Goal: Task Accomplishment & Management: Complete application form

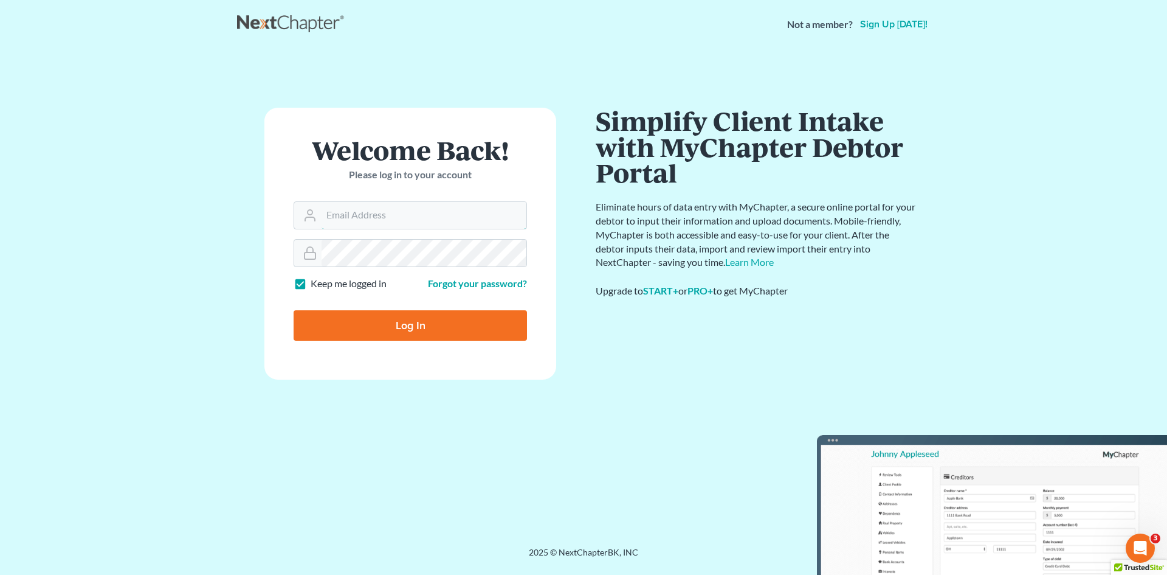
type input "[EMAIL_ADDRESS][DOMAIN_NAME]"
drag, startPoint x: 379, startPoint y: 320, endPoint x: 386, endPoint y: 322, distance: 6.9
click at [381, 320] on input "Log In" at bounding box center [410, 325] width 233 height 30
type input "Thinking..."
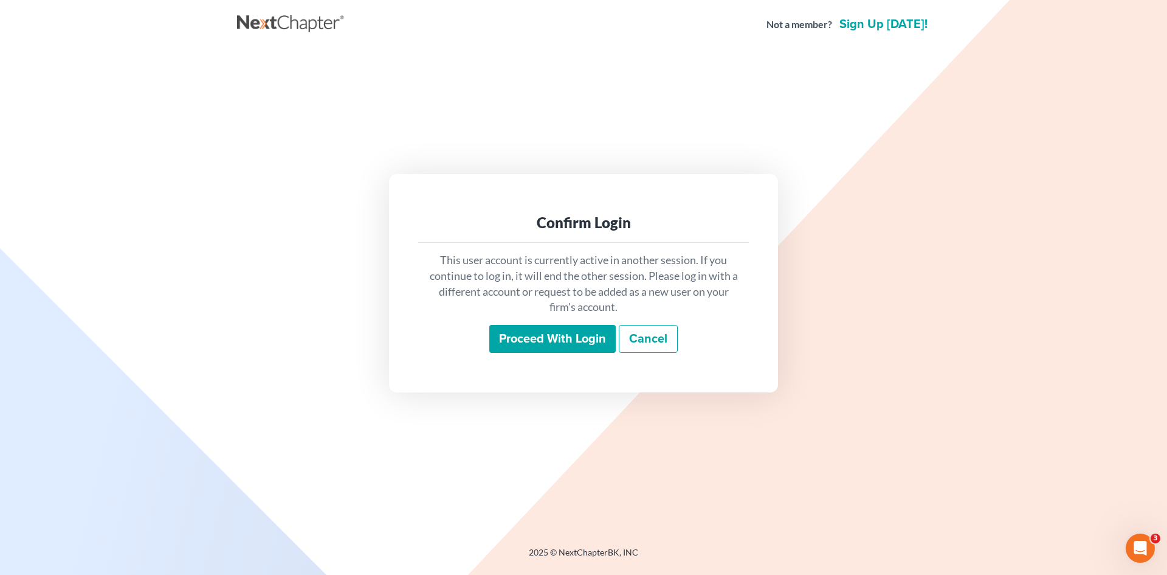
click at [538, 328] on input "Proceed with login" at bounding box center [552, 339] width 126 height 28
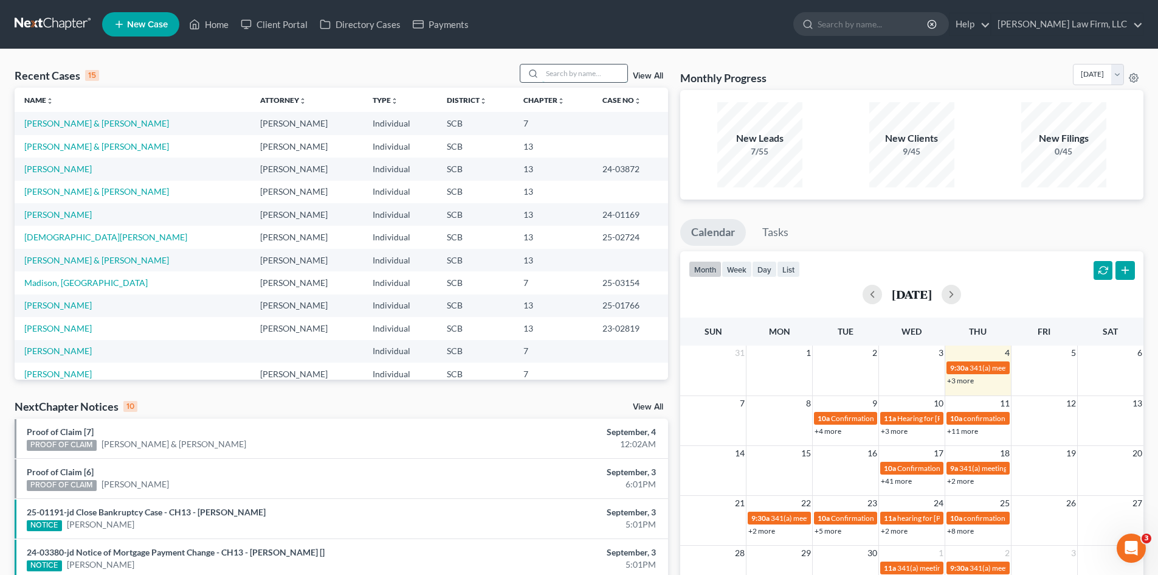
click at [596, 77] on input "search" at bounding box center [584, 73] width 85 height 18
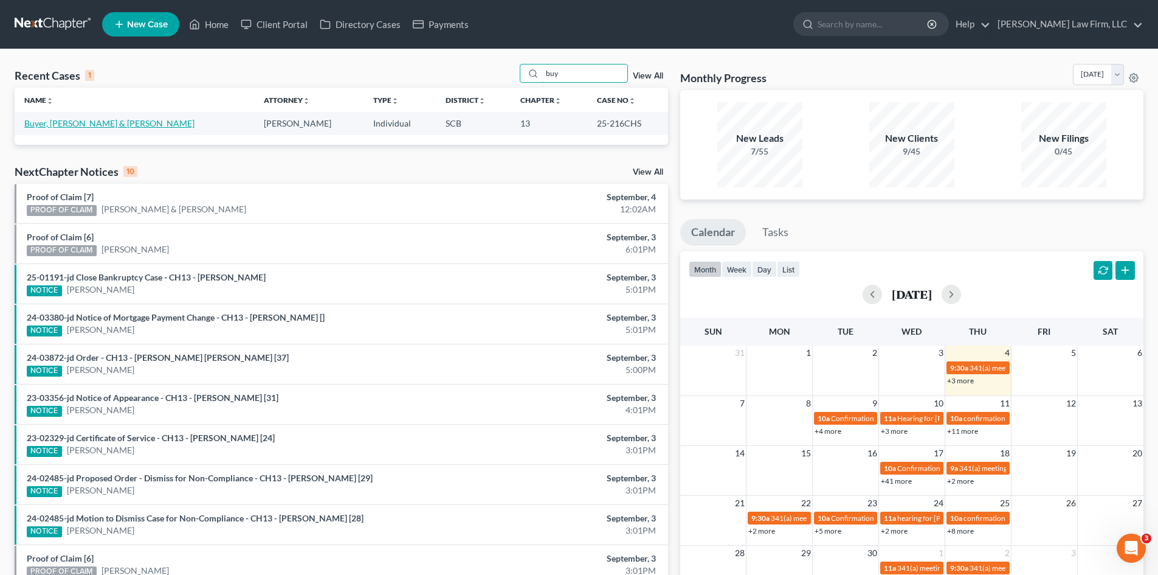
type input "buy"
click at [46, 125] on link "Buyer, Paul & Megan" at bounding box center [109, 123] width 170 height 10
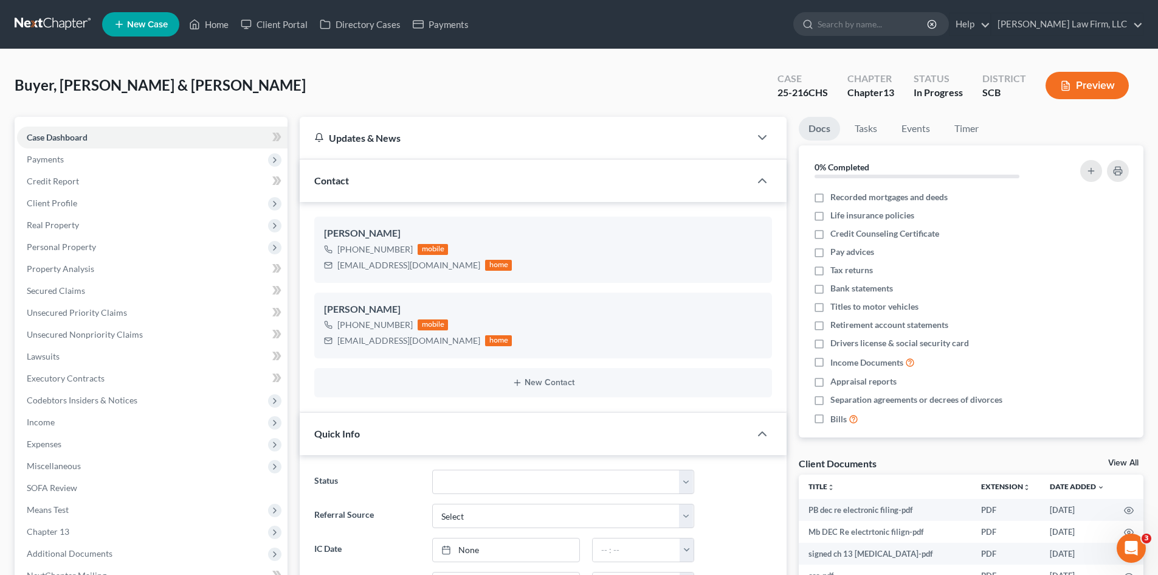
select select "0"
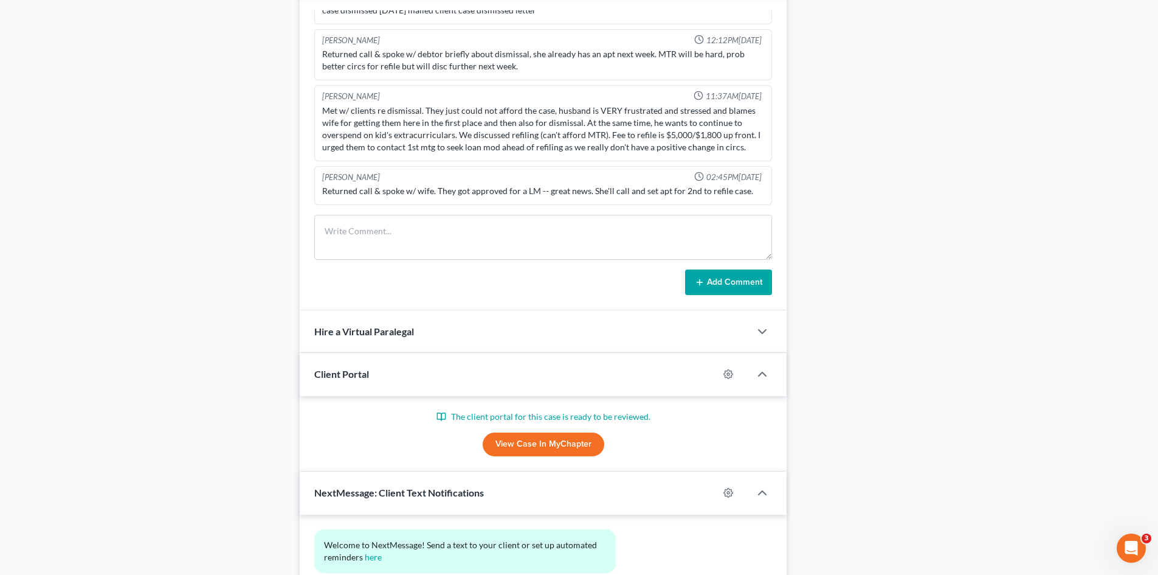
scroll to position [858, 0]
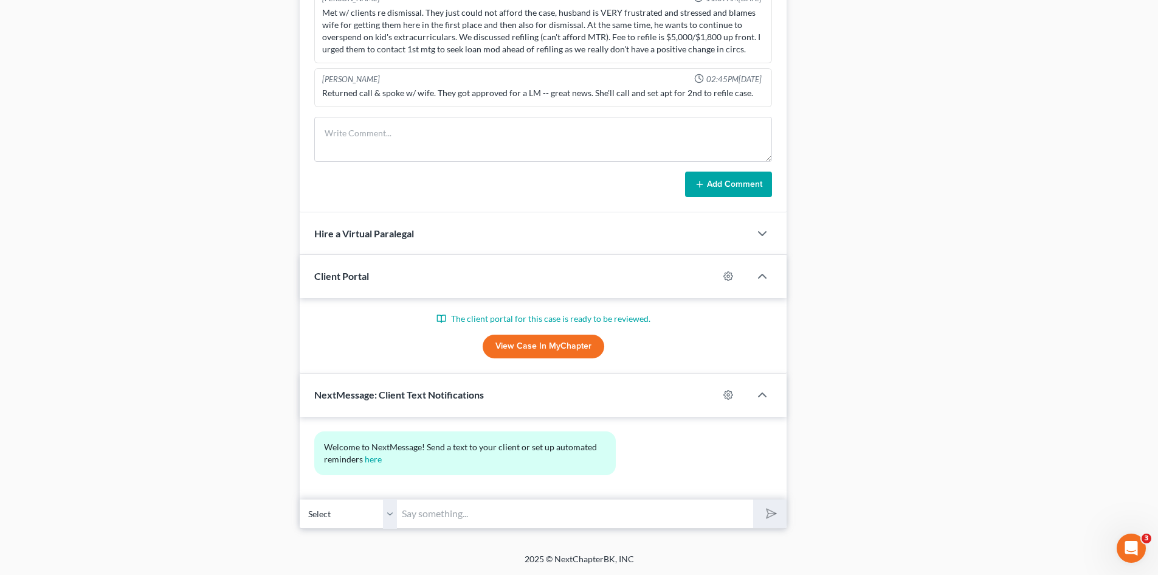
click at [543, 351] on link "View Case in MyChapter" at bounding box center [544, 346] width 122 height 24
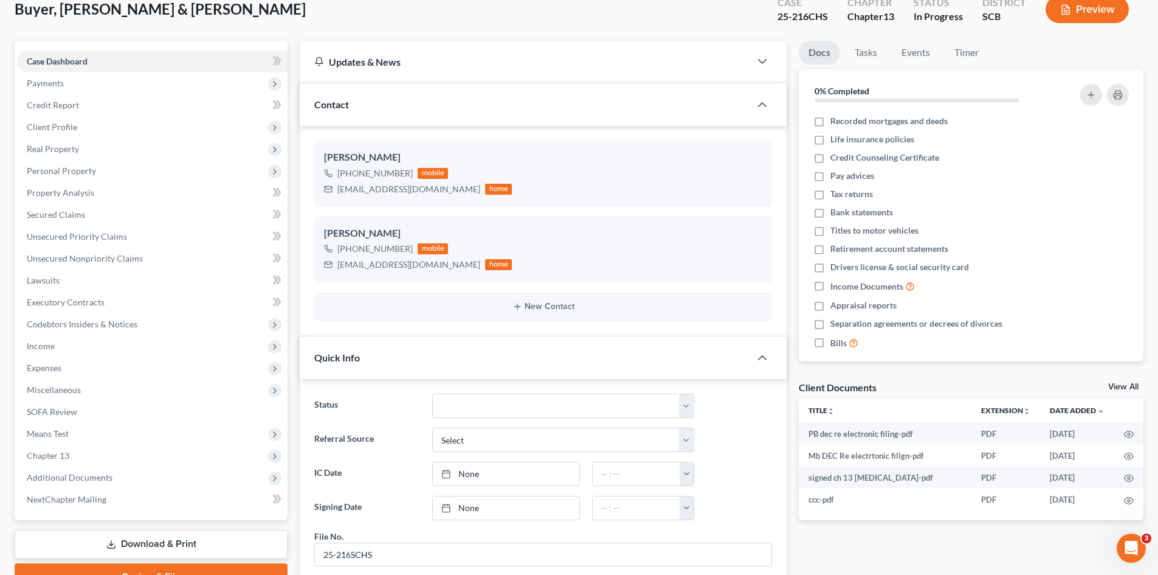
scroll to position [0, 0]
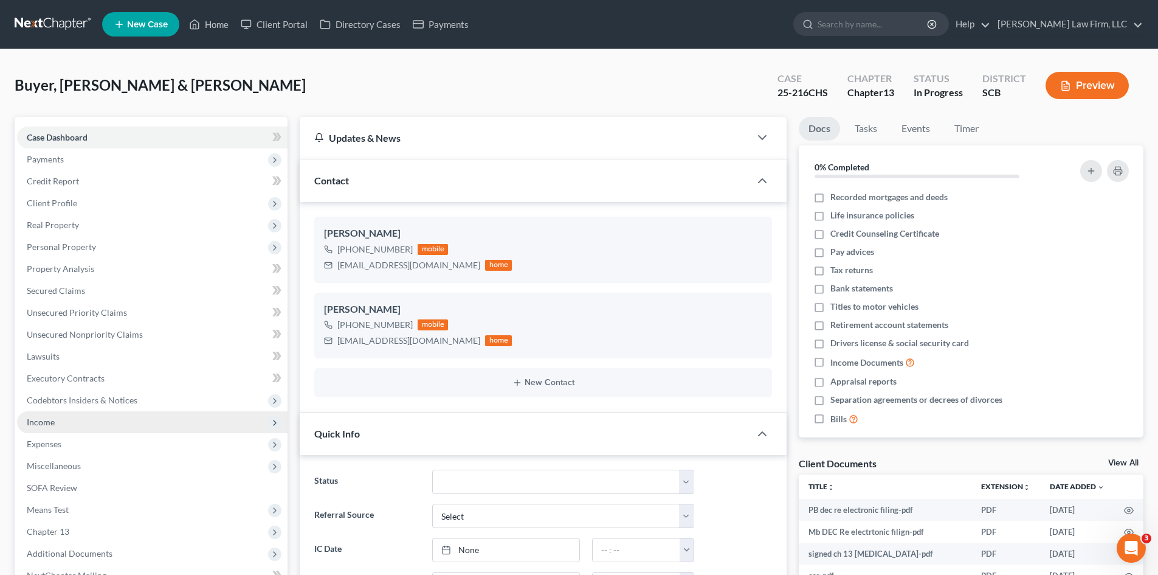
click at [42, 417] on span "Income" at bounding box center [41, 421] width 28 height 10
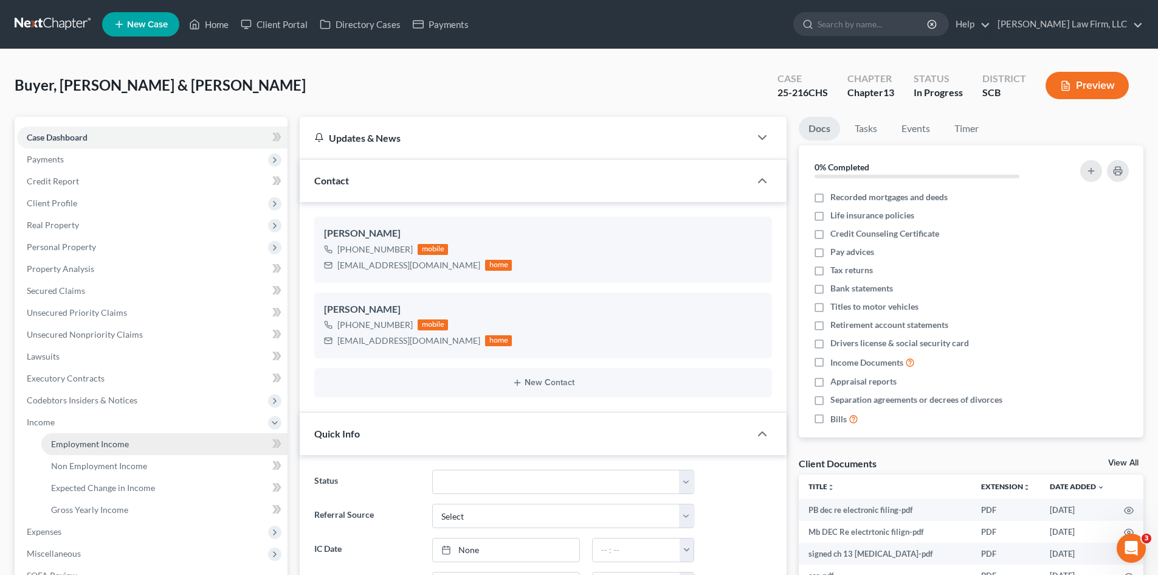
click at [74, 447] on span "Employment Income" at bounding box center [90, 443] width 78 height 10
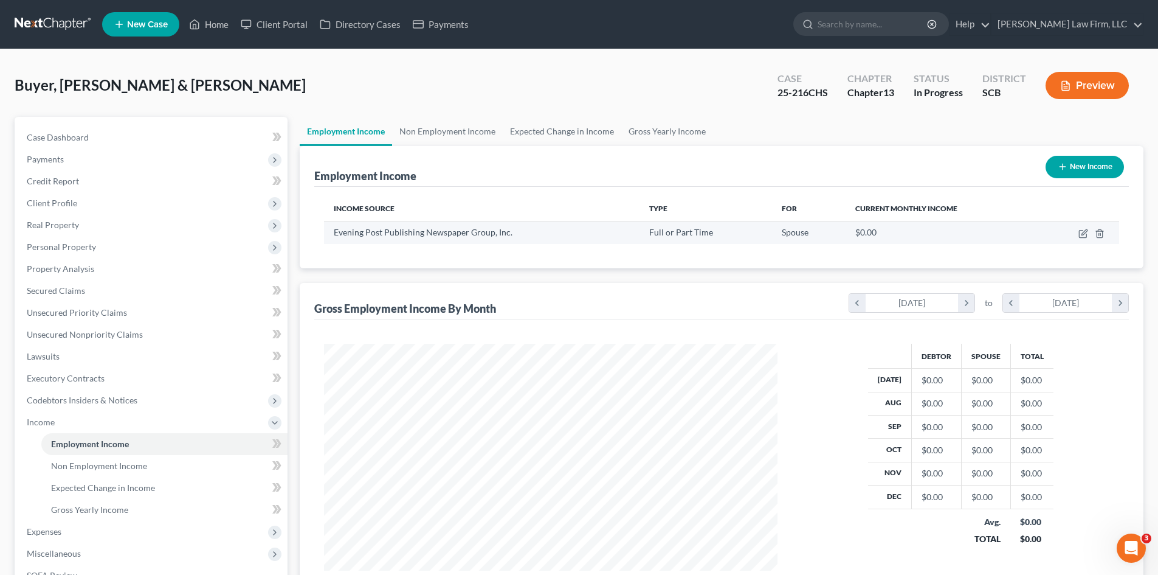
scroll to position [227, 478]
click at [451, 136] on link "Non Employment Income" at bounding box center [447, 131] width 111 height 29
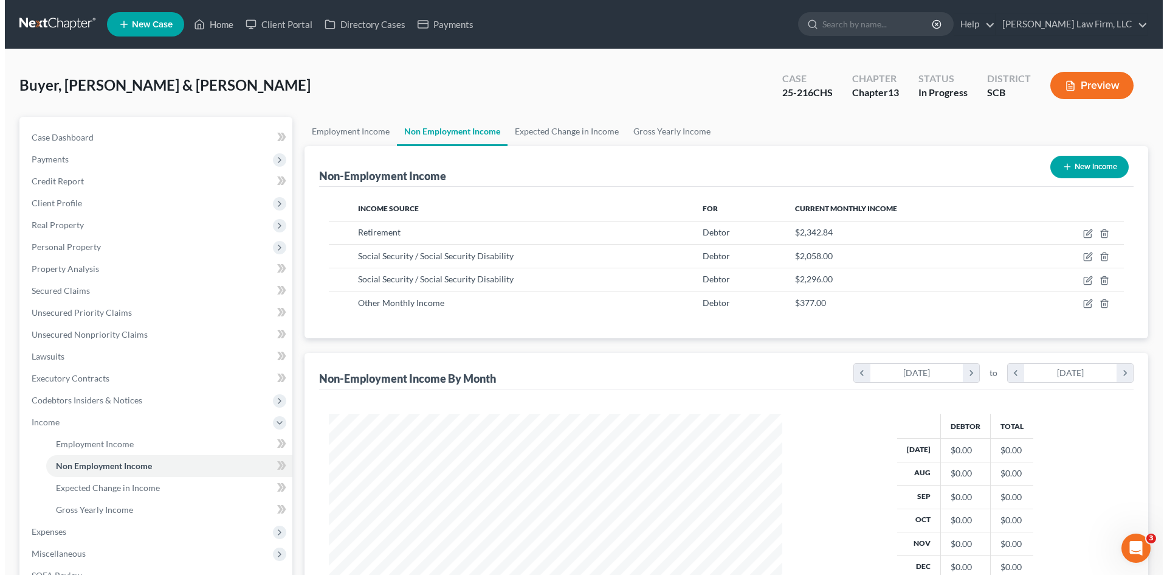
scroll to position [227, 478]
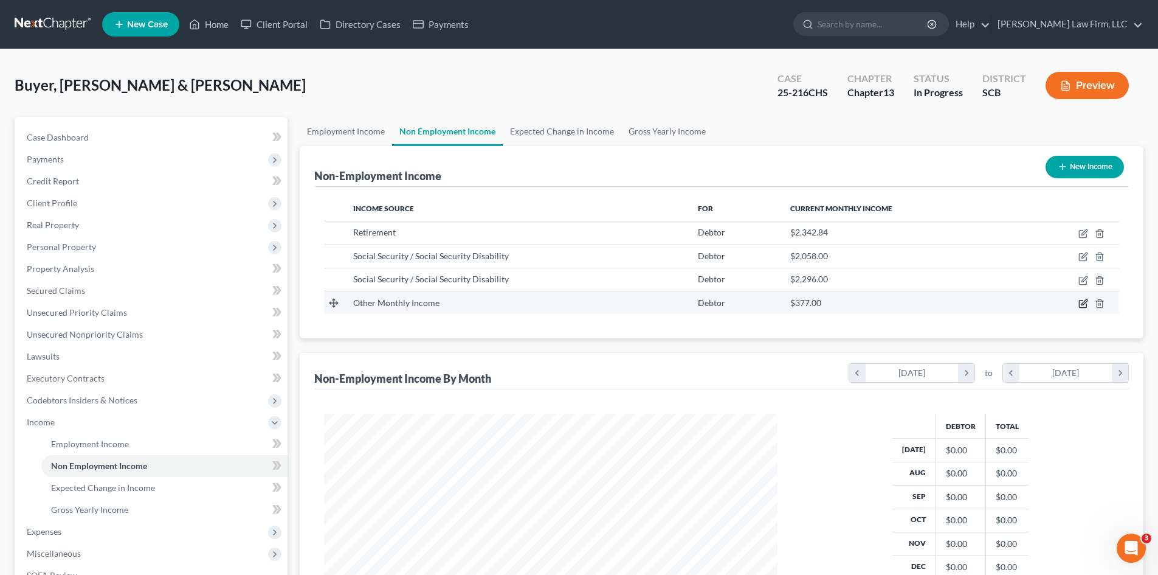
click at [1079, 303] on icon "button" at bounding box center [1084, 304] width 10 height 10
select select "13"
select select "0"
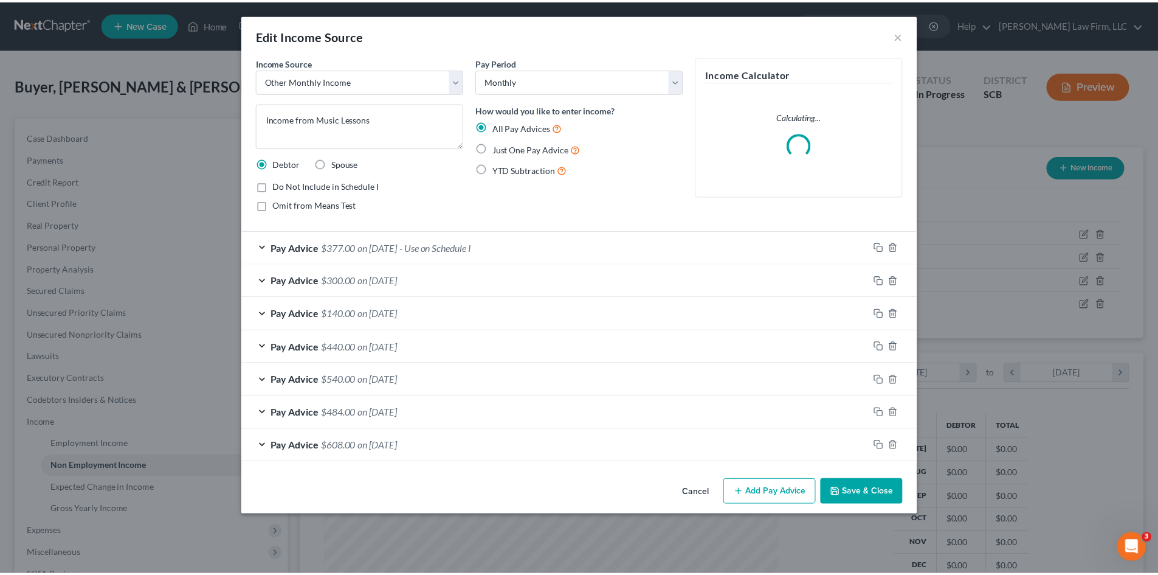
scroll to position [229, 482]
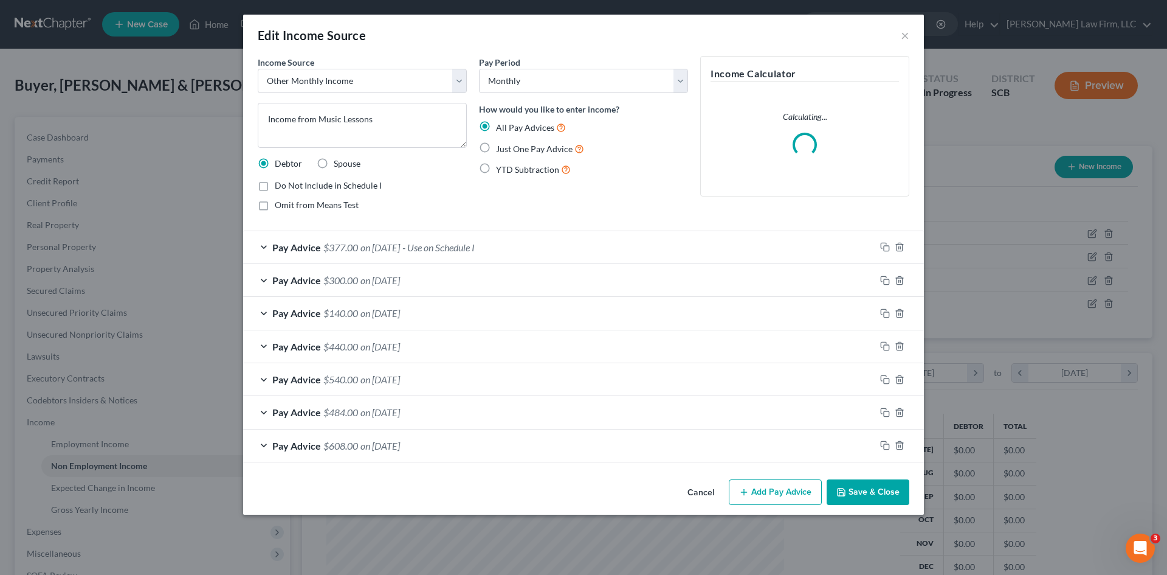
click at [693, 489] on button "Cancel" at bounding box center [701, 492] width 46 height 24
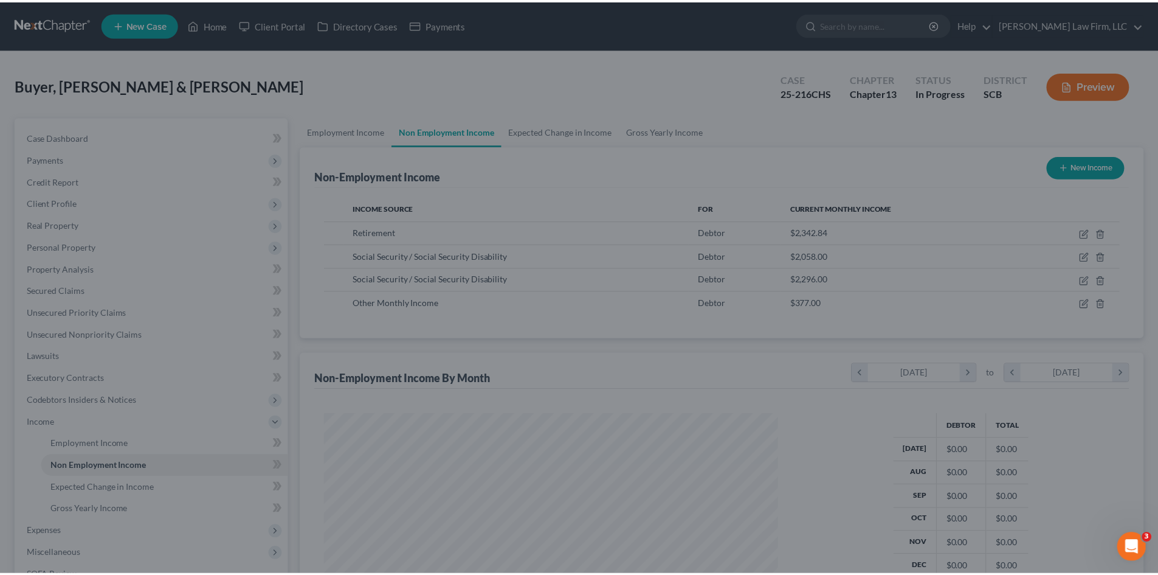
scroll to position [607726, 607475]
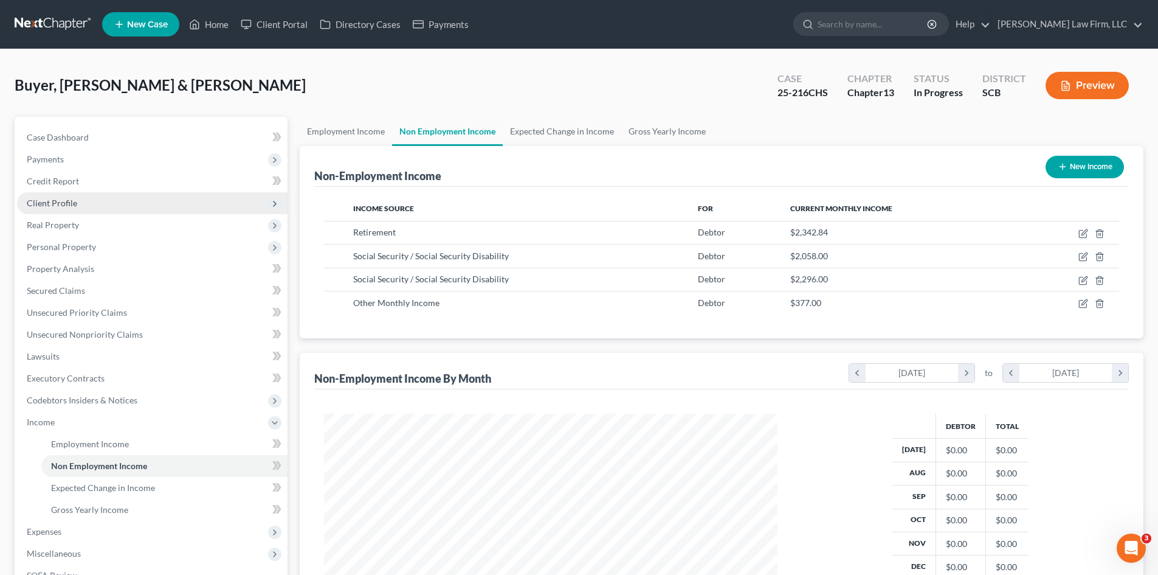
click at [52, 204] on span "Client Profile" at bounding box center [52, 203] width 50 height 10
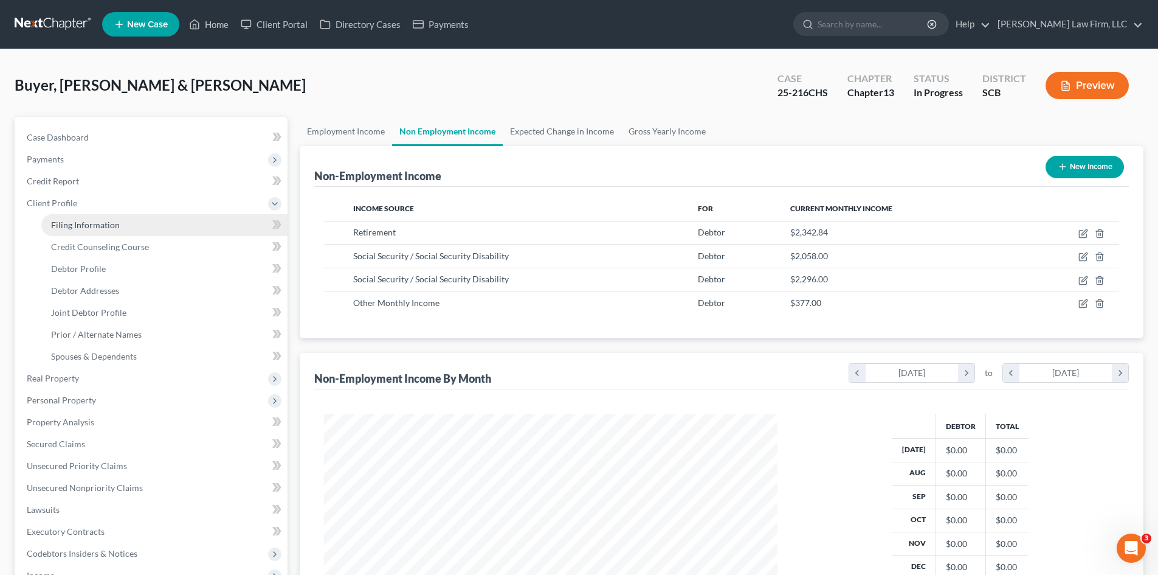
click at [60, 222] on span "Filing Information" at bounding box center [85, 224] width 69 height 10
select select "1"
select select "3"
select select "42"
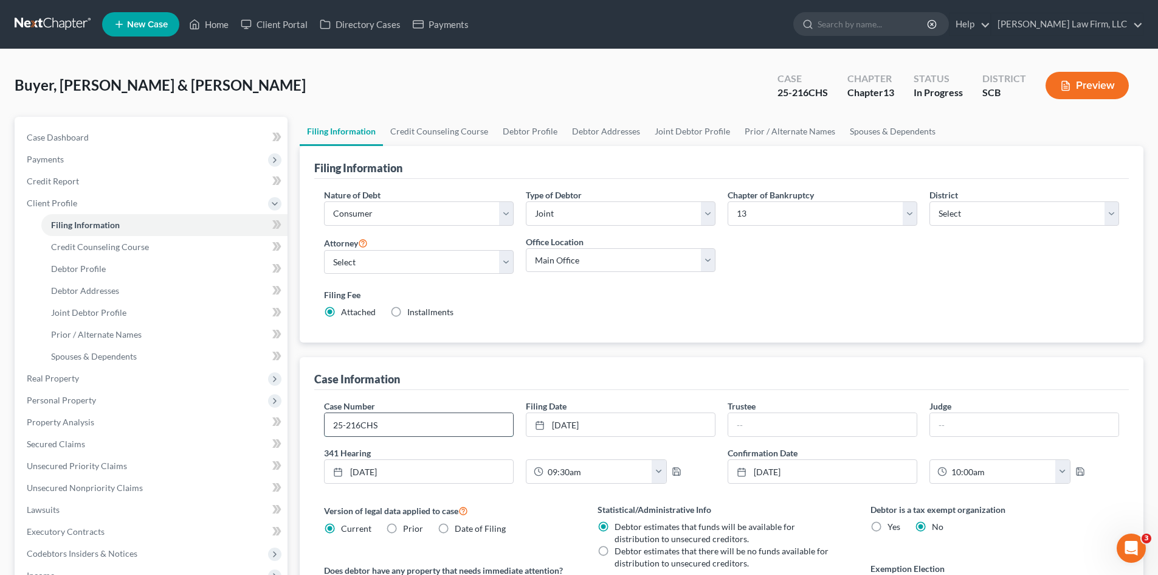
drag, startPoint x: 399, startPoint y: 429, endPoint x: 363, endPoint y: 423, distance: 37.1
click at [363, 423] on input "25-216CHS" at bounding box center [419, 424] width 188 height 23
drag, startPoint x: 334, startPoint y: 426, endPoint x: 395, endPoint y: 430, distance: 61.0
click at [392, 430] on input "25-216CHS" at bounding box center [419, 424] width 188 height 23
type input "00-00000"
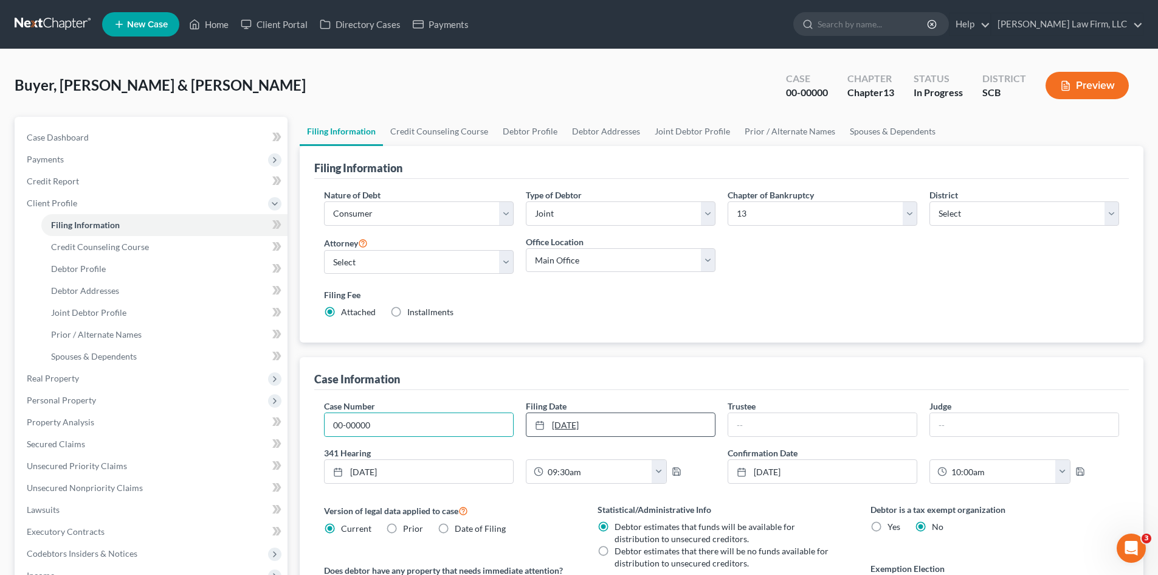
click at [610, 415] on link "1/1/2000" at bounding box center [620, 424] width 188 height 23
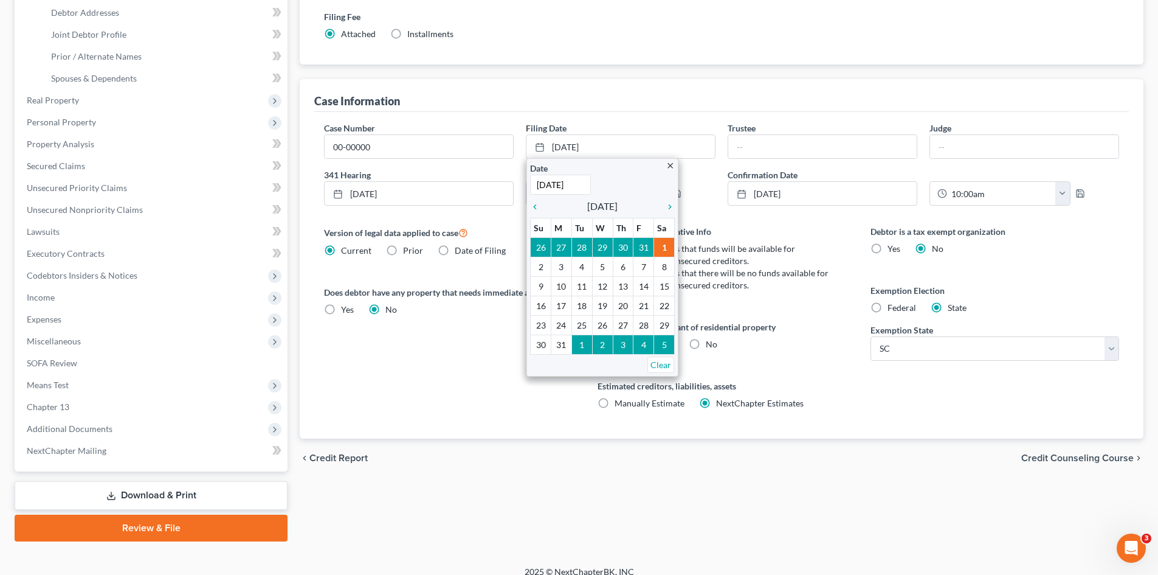
scroll to position [291, 0]
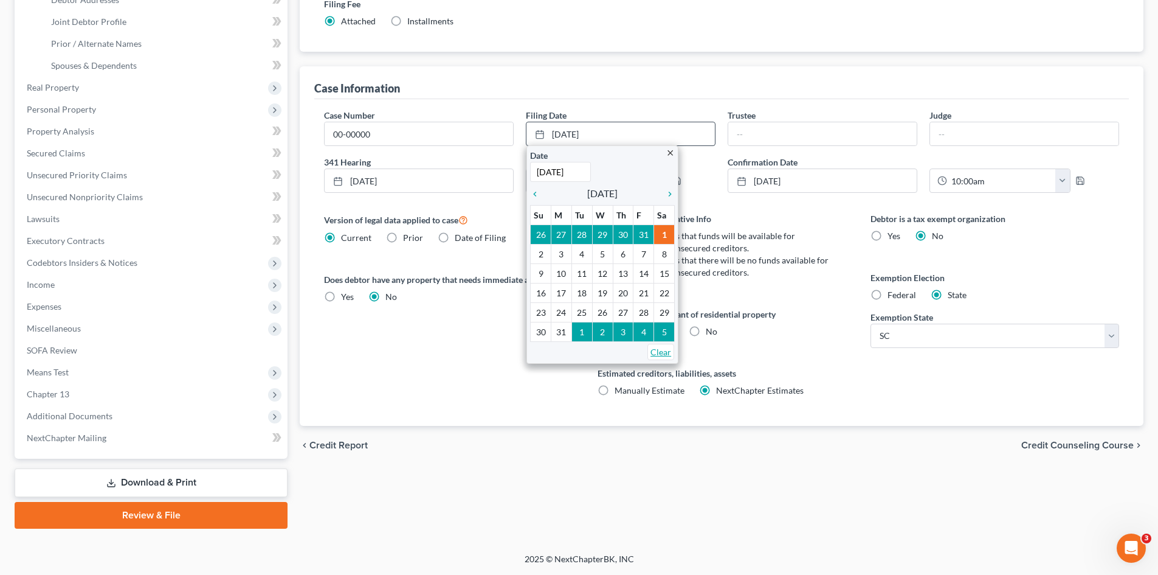
click at [661, 355] on link "Clear" at bounding box center [660, 351] width 27 height 16
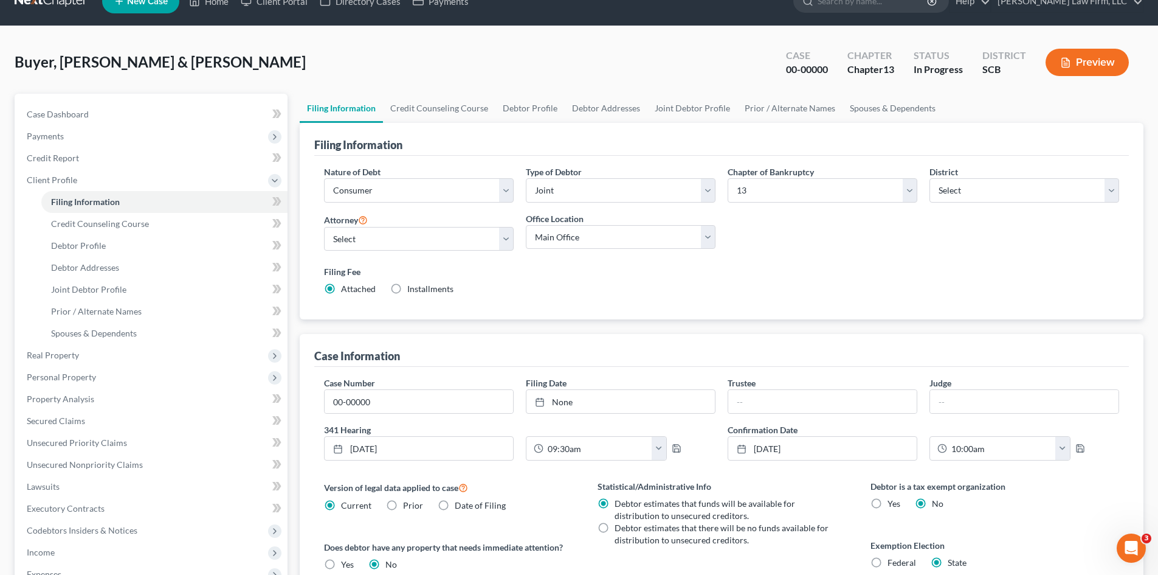
scroll to position [0, 0]
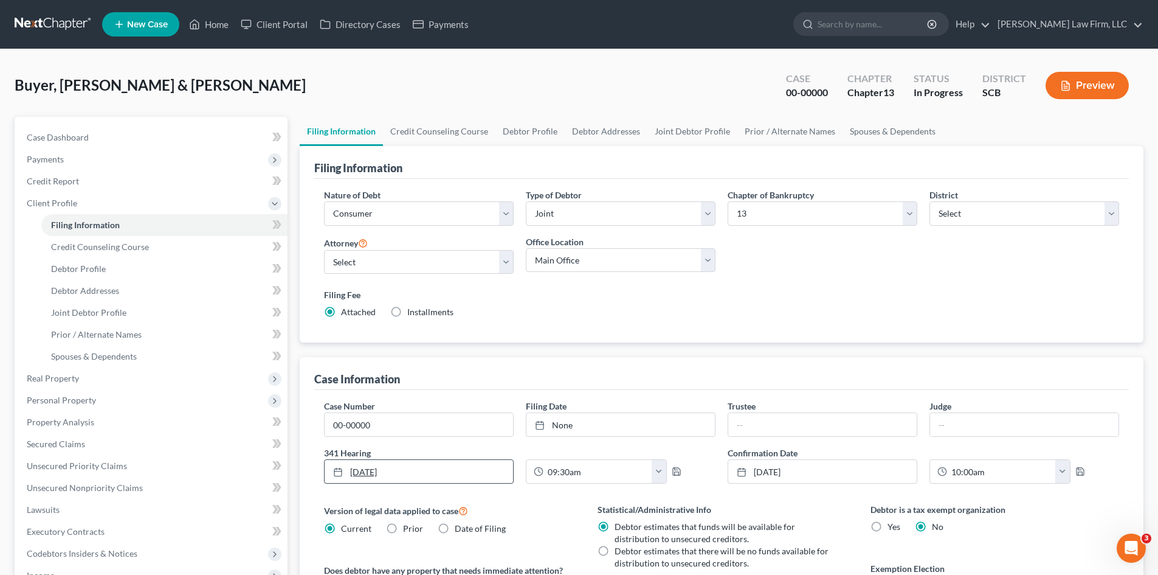
click at [440, 469] on link "11/5/2024" at bounding box center [419, 471] width 188 height 23
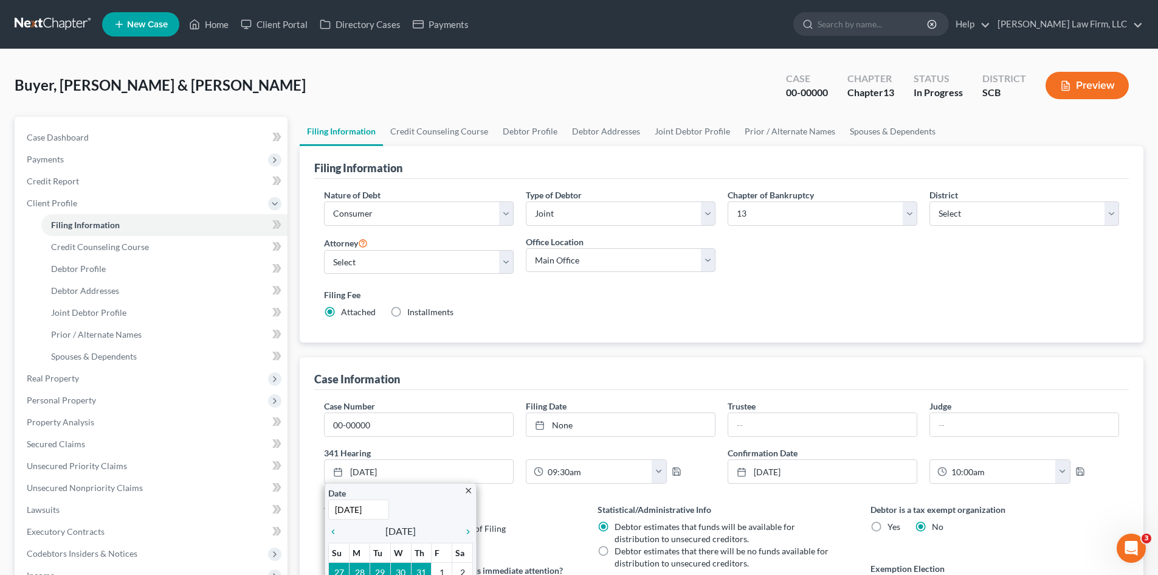
click at [663, 321] on div "Filing Fee Attached Installments Installments" at bounding box center [721, 305] width 807 height 44
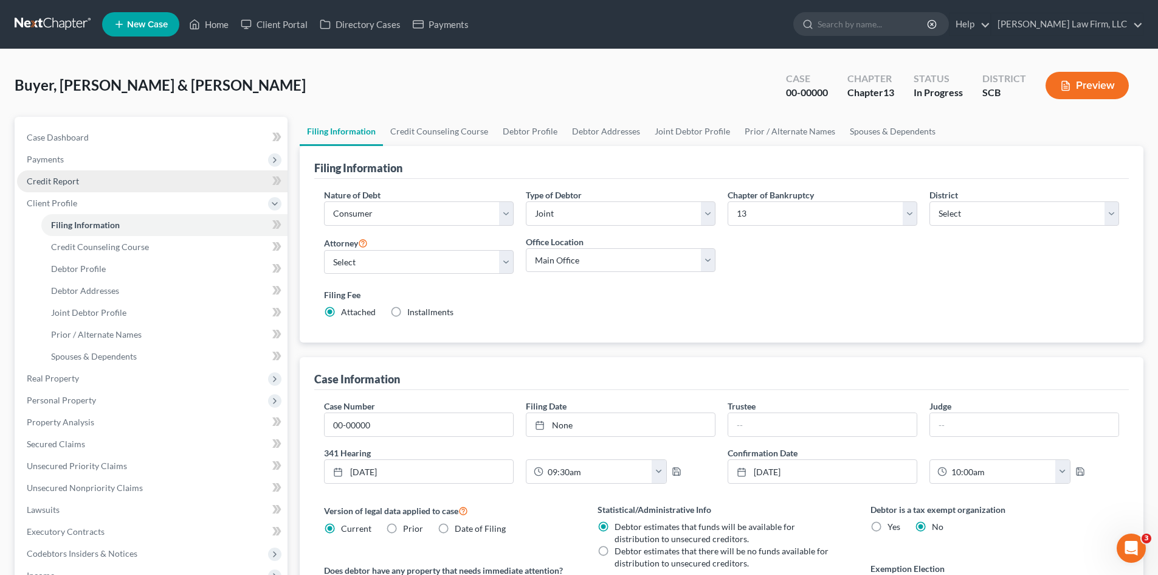
click at [84, 179] on link "Credit Report" at bounding box center [152, 181] width 271 height 22
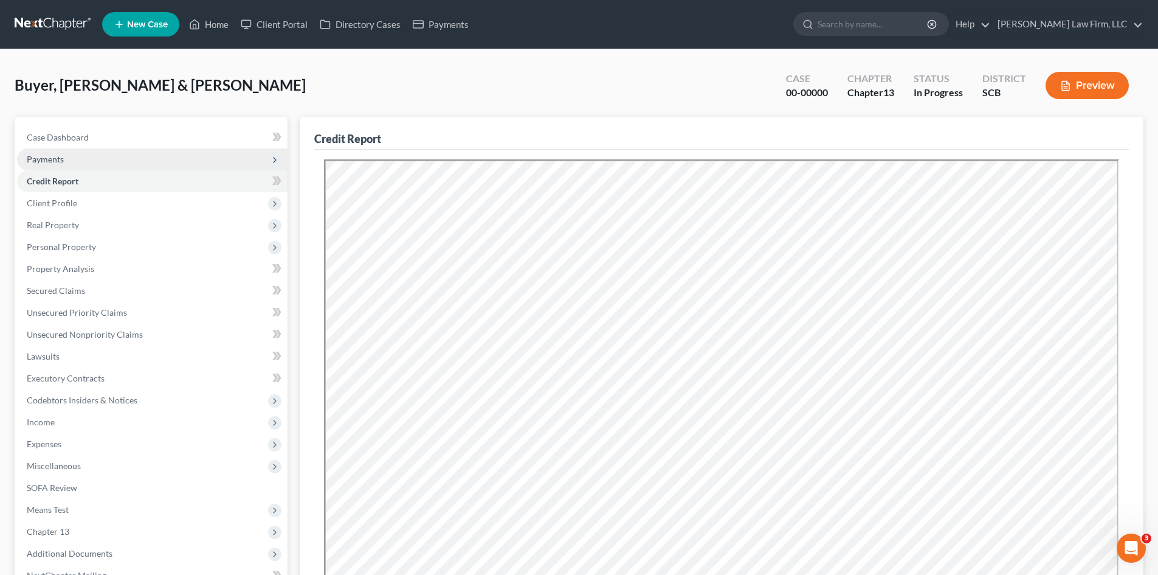
click at [62, 154] on span "Payments" at bounding box center [45, 159] width 37 height 10
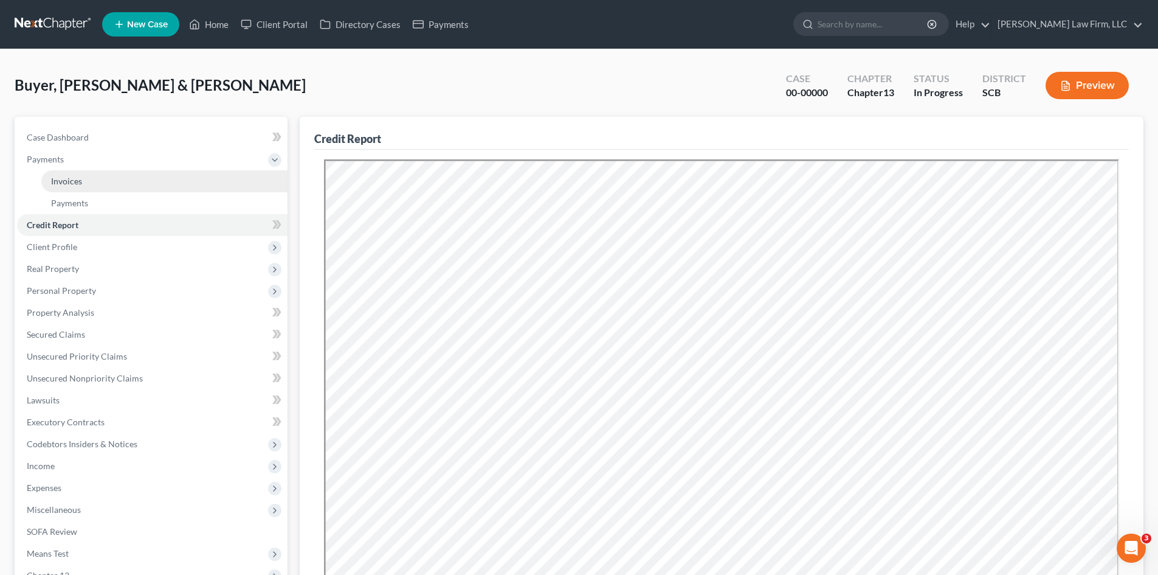
click at [80, 176] on span "Invoices" at bounding box center [66, 181] width 31 height 10
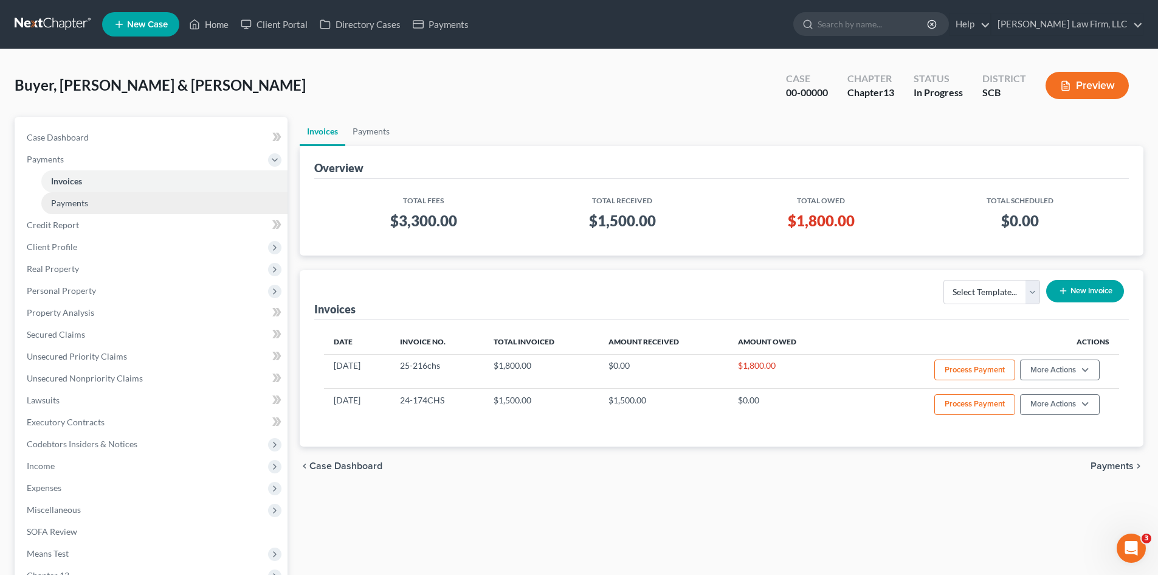
click at [87, 207] on span "Payments" at bounding box center [69, 203] width 37 height 10
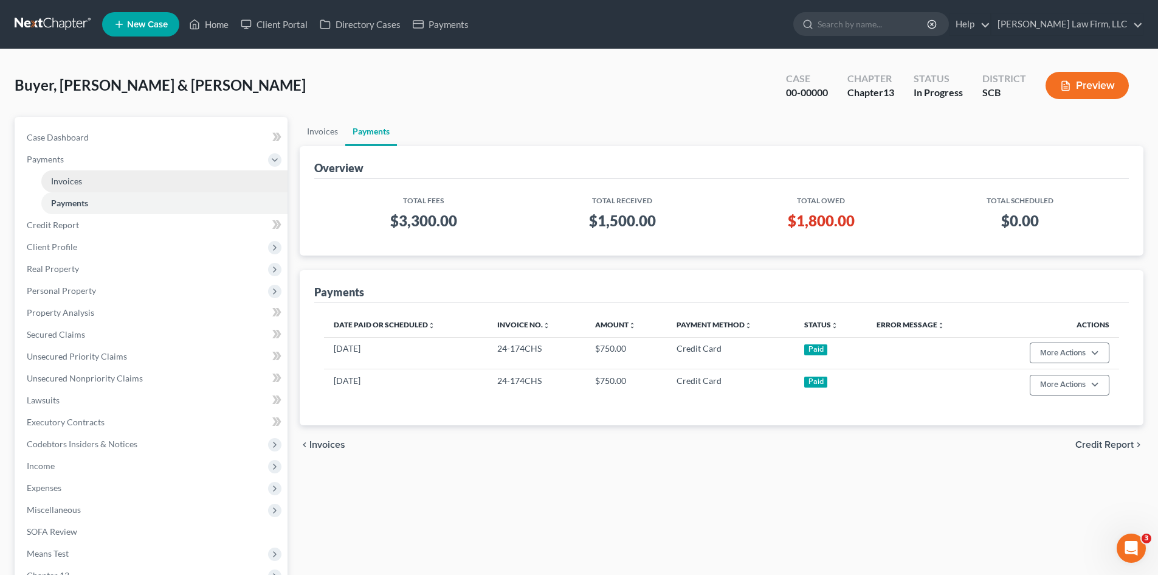
click at [80, 184] on span "Invoices" at bounding box center [66, 181] width 31 height 10
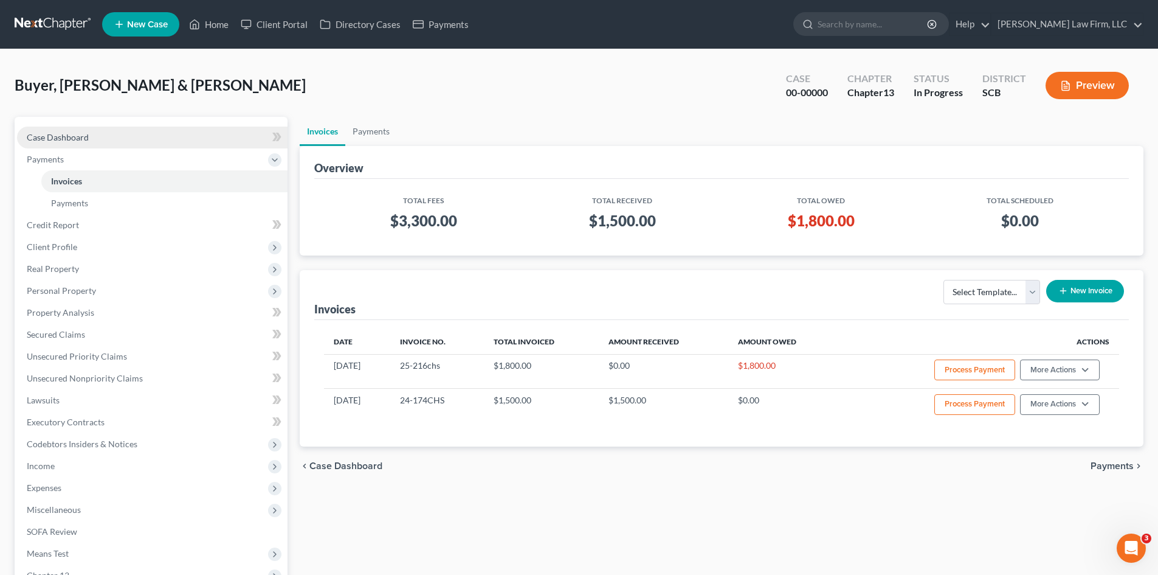
click at [76, 137] on span "Case Dashboard" at bounding box center [58, 137] width 62 height 10
select select "0"
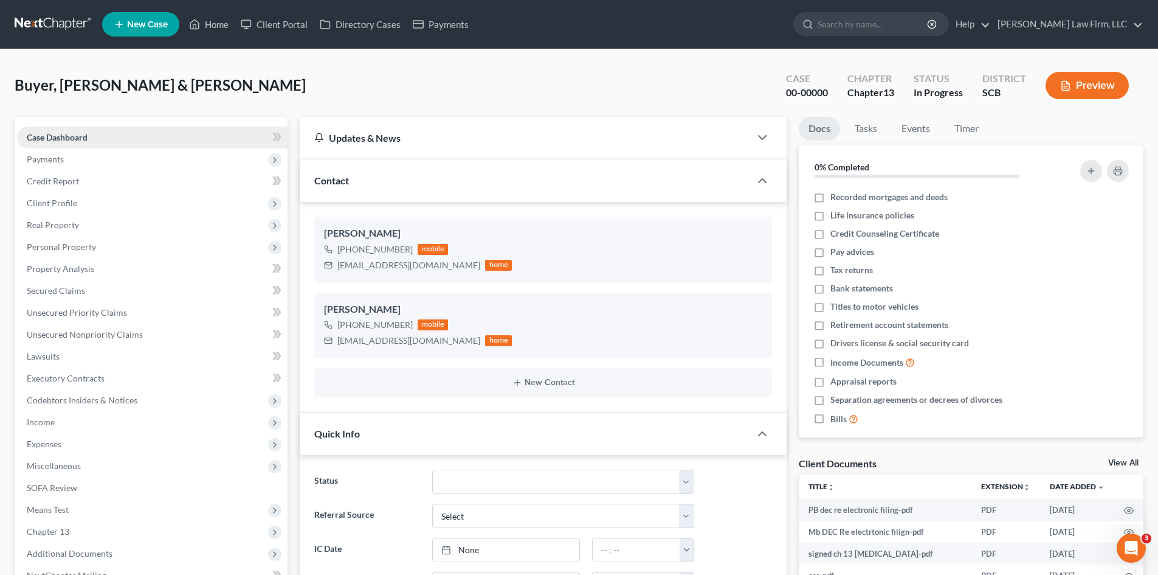
scroll to position [378, 0]
click at [69, 198] on span "Client Profile" at bounding box center [52, 203] width 50 height 10
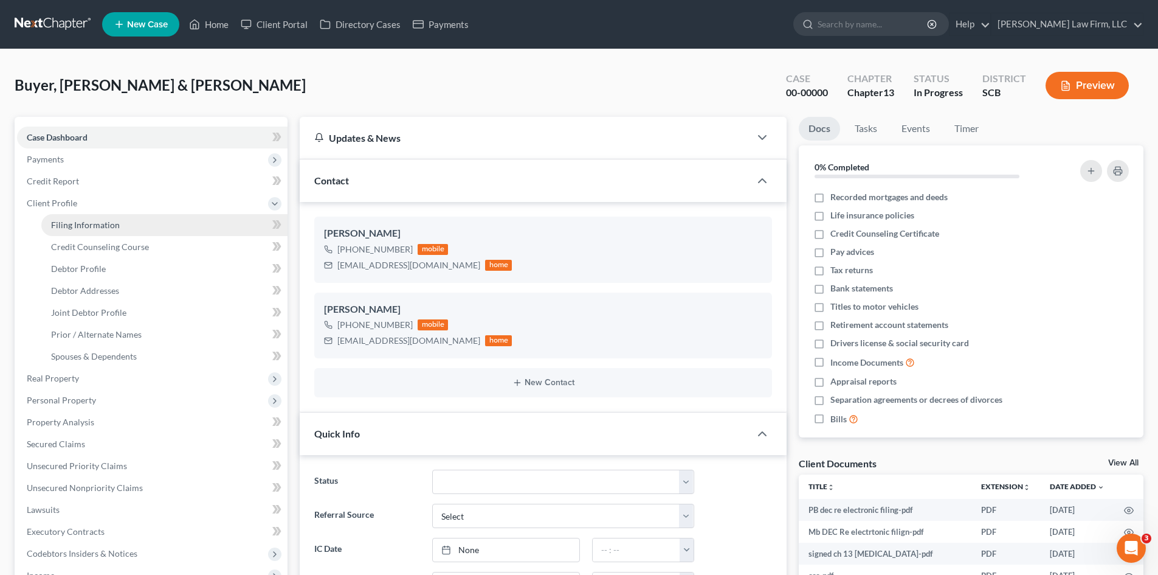
click at [75, 219] on span "Filing Information" at bounding box center [85, 224] width 69 height 10
select select "1"
select select "3"
select select "72"
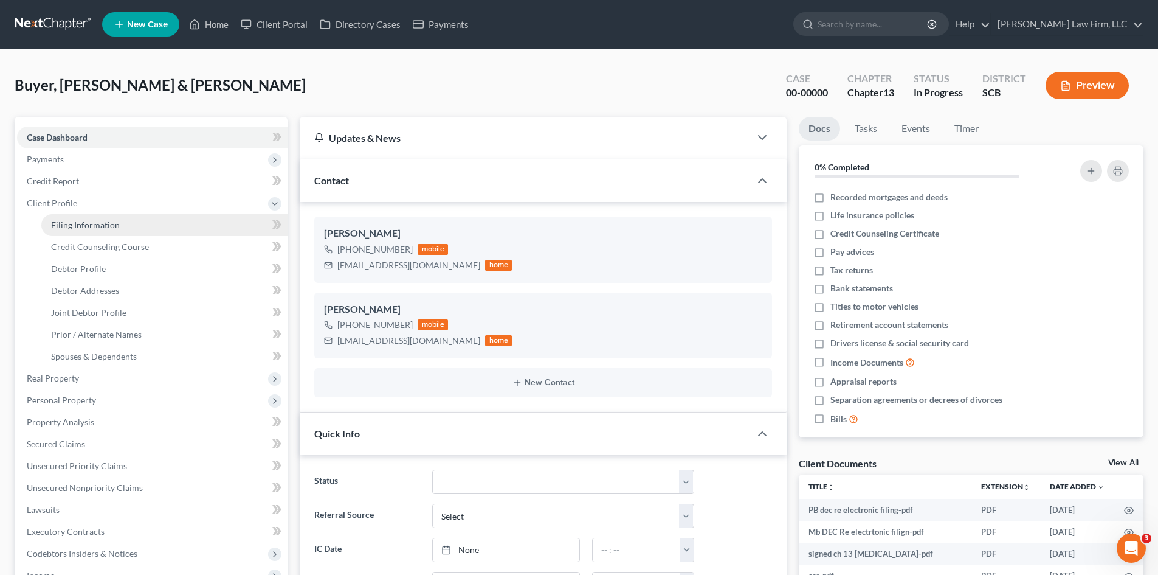
select select "0"
select select "42"
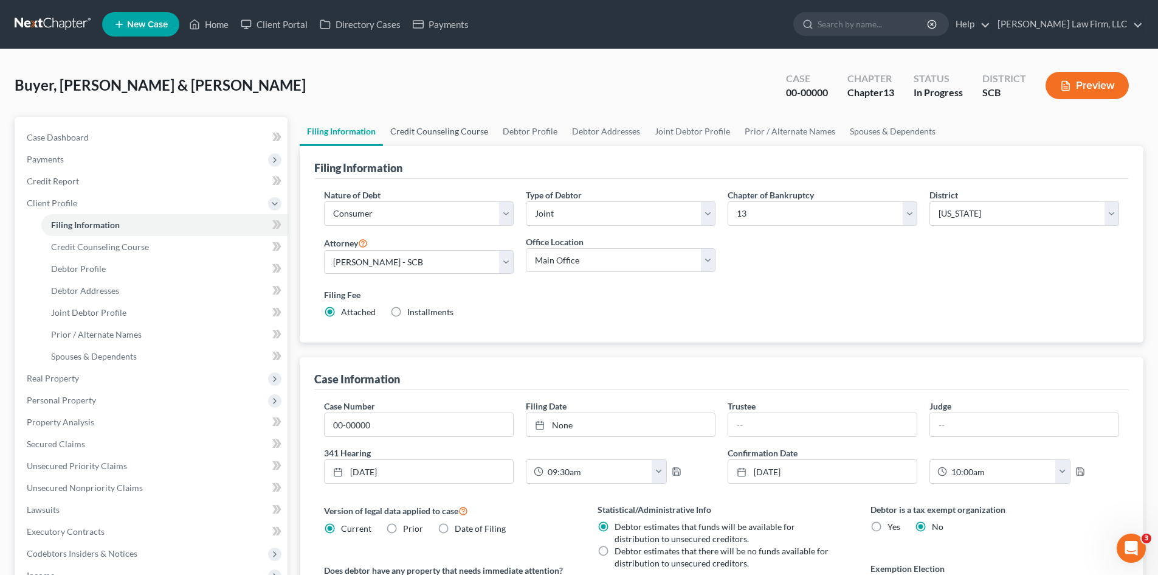
click at [478, 129] on link "Credit Counseling Course" at bounding box center [439, 131] width 112 height 29
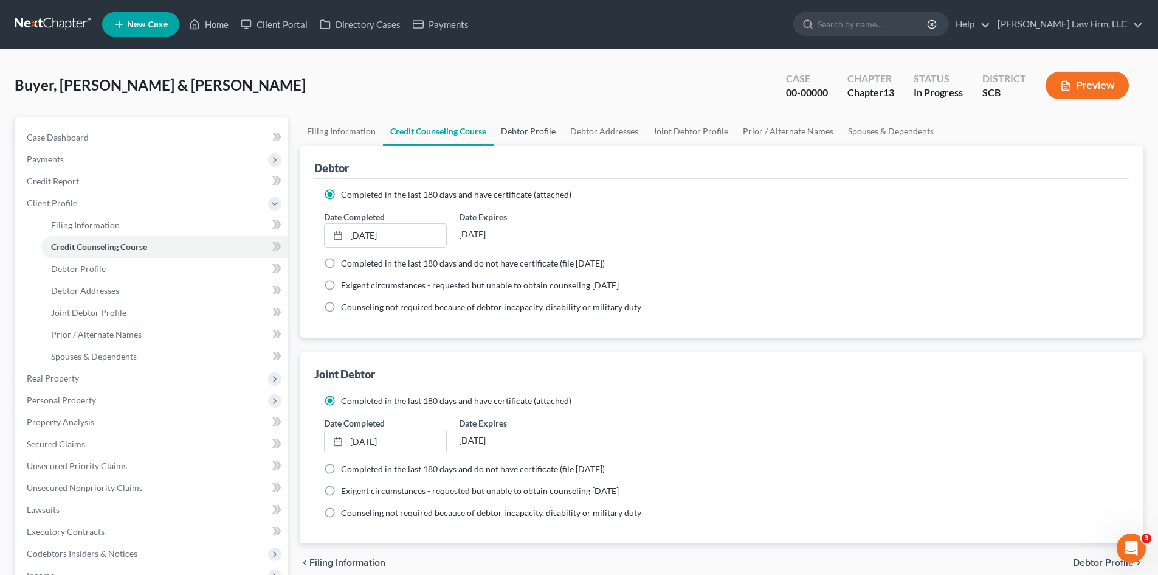
click at [521, 128] on link "Debtor Profile" at bounding box center [528, 131] width 69 height 29
select select "1"
select select "3"
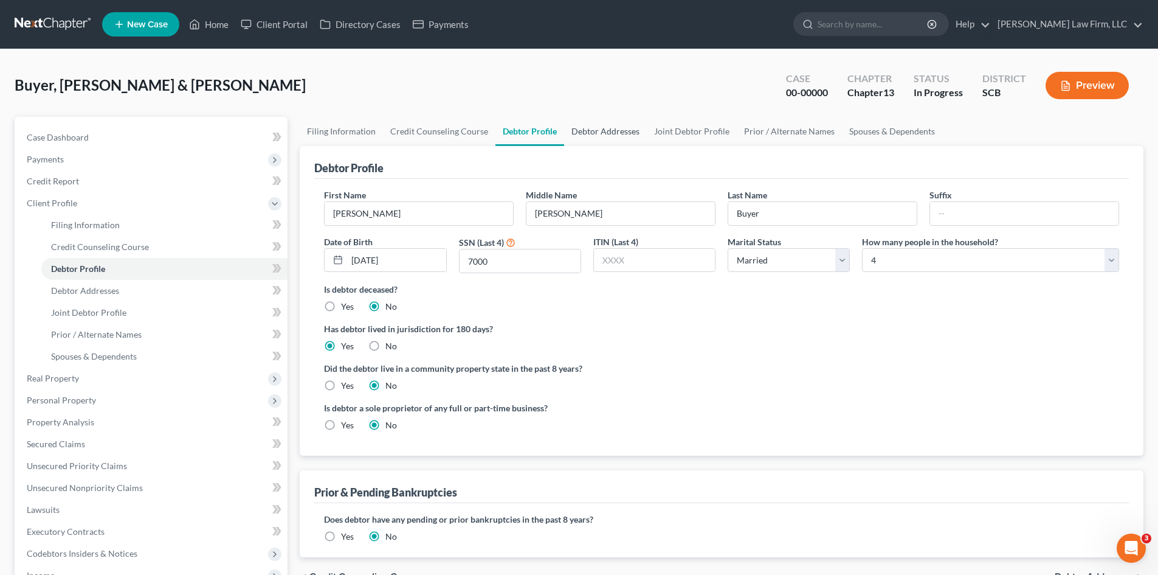
click at [596, 133] on link "Debtor Addresses" at bounding box center [605, 131] width 83 height 29
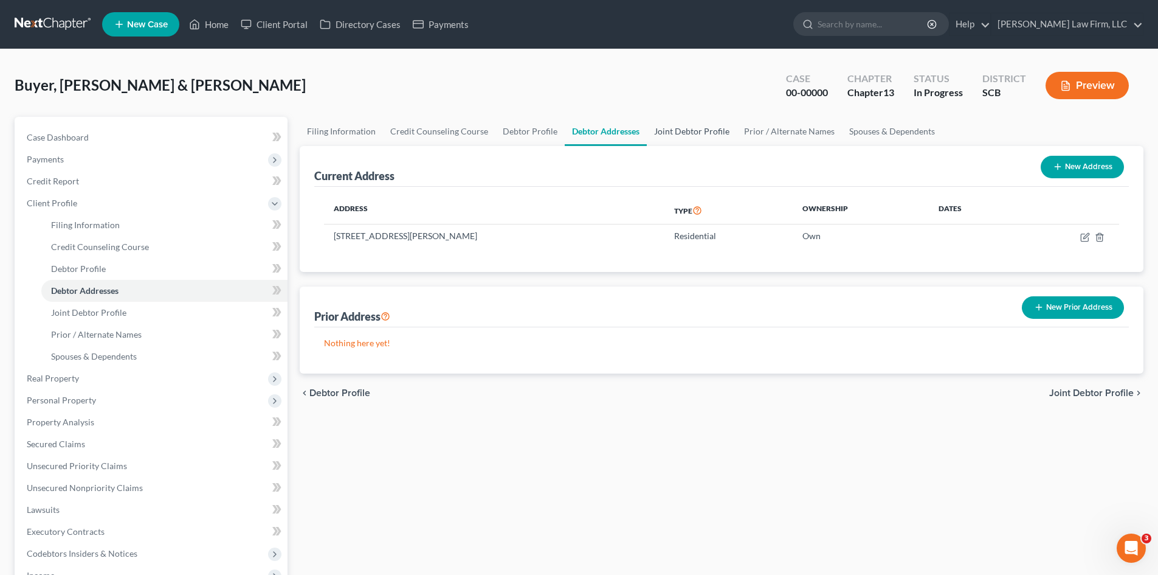
click at [679, 142] on link "Joint Debtor Profile" at bounding box center [692, 131] width 90 height 29
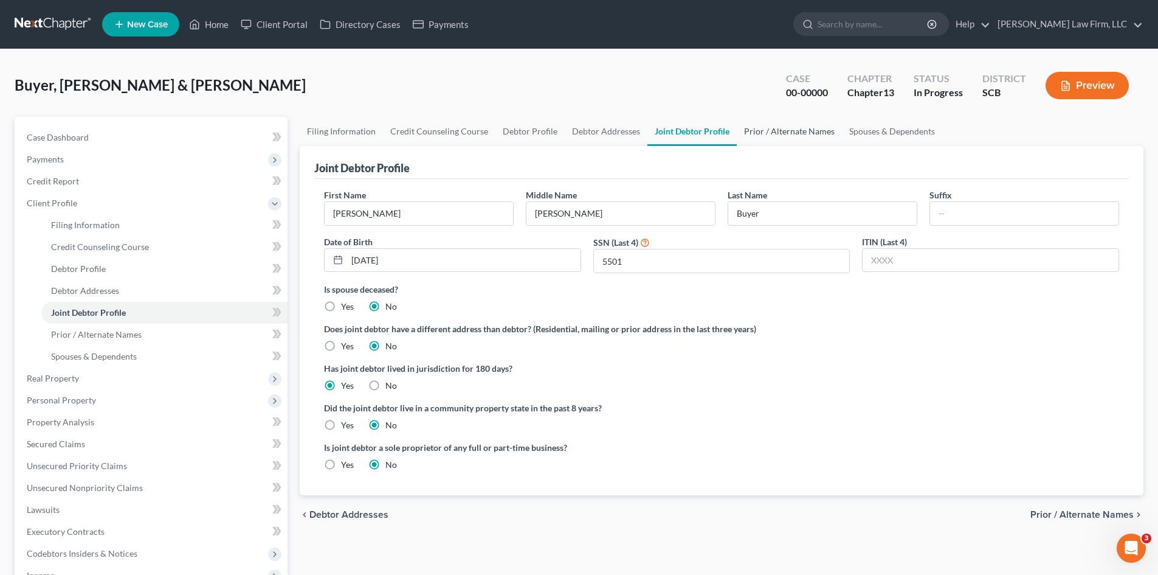
click at [793, 130] on link "Prior / Alternate Names" at bounding box center [789, 131] width 105 height 29
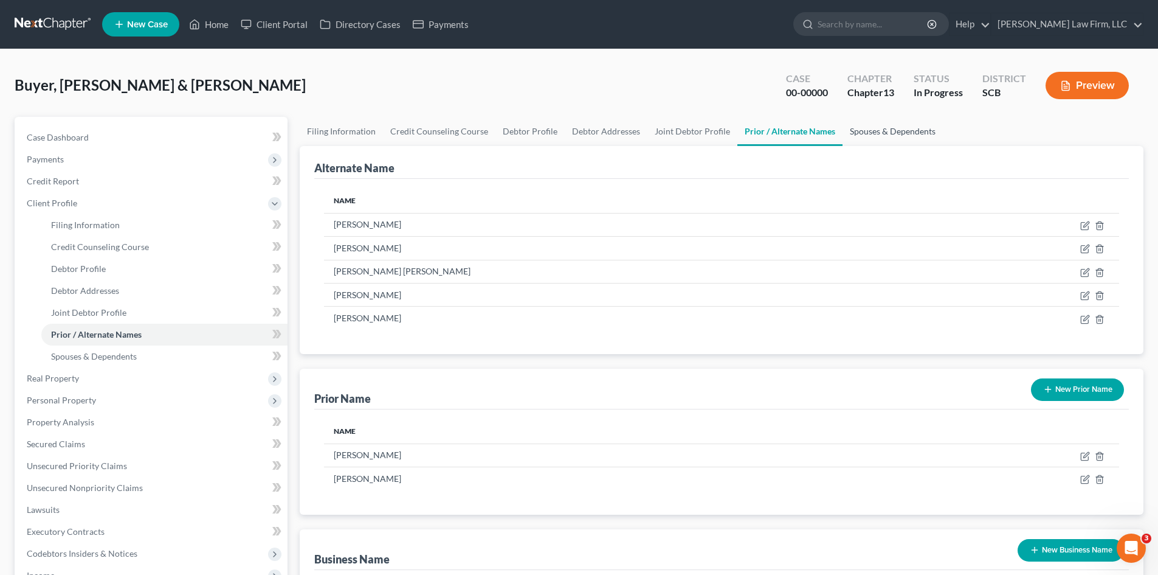
click at [890, 130] on link "Spouses & Dependents" at bounding box center [893, 131] width 100 height 29
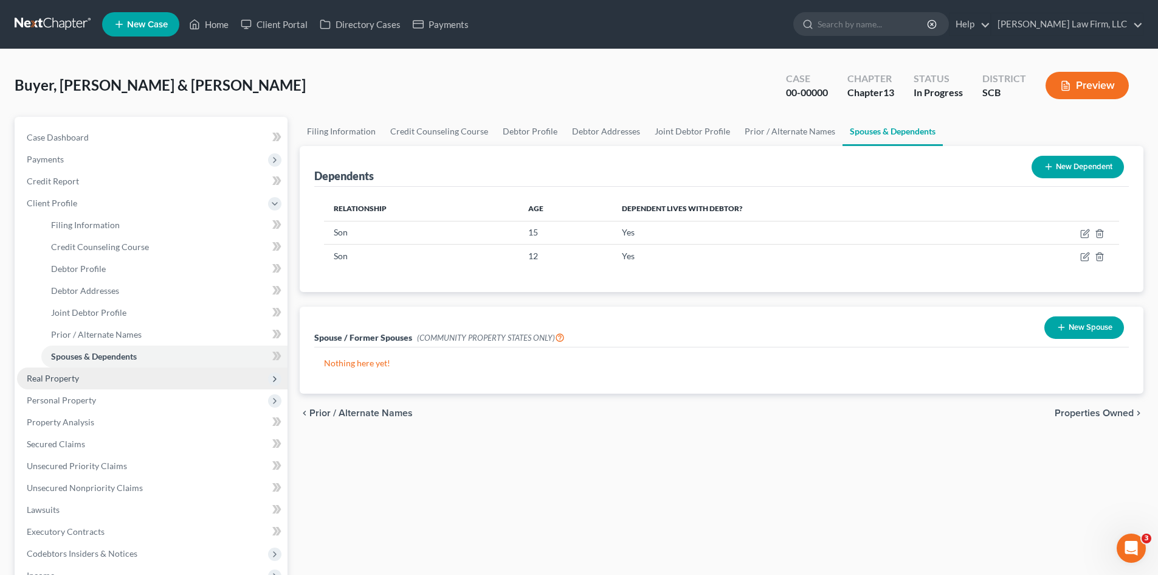
click at [52, 375] on span "Real Property" at bounding box center [53, 378] width 52 height 10
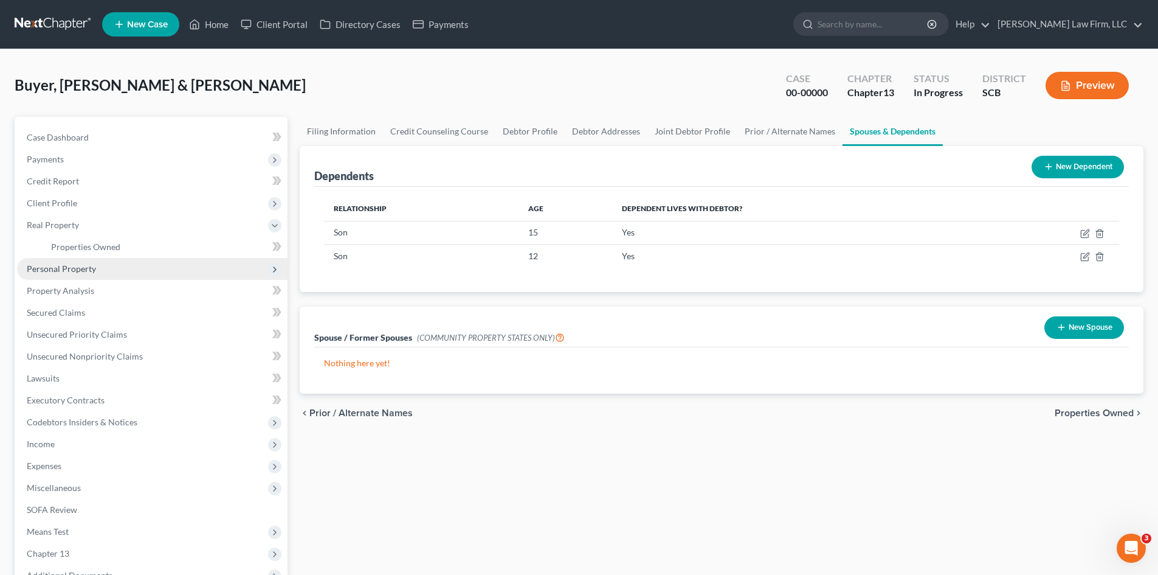
click at [29, 265] on span "Personal Property" at bounding box center [61, 268] width 69 height 10
click at [63, 264] on span "Vehicles Owned" at bounding box center [81, 268] width 61 height 10
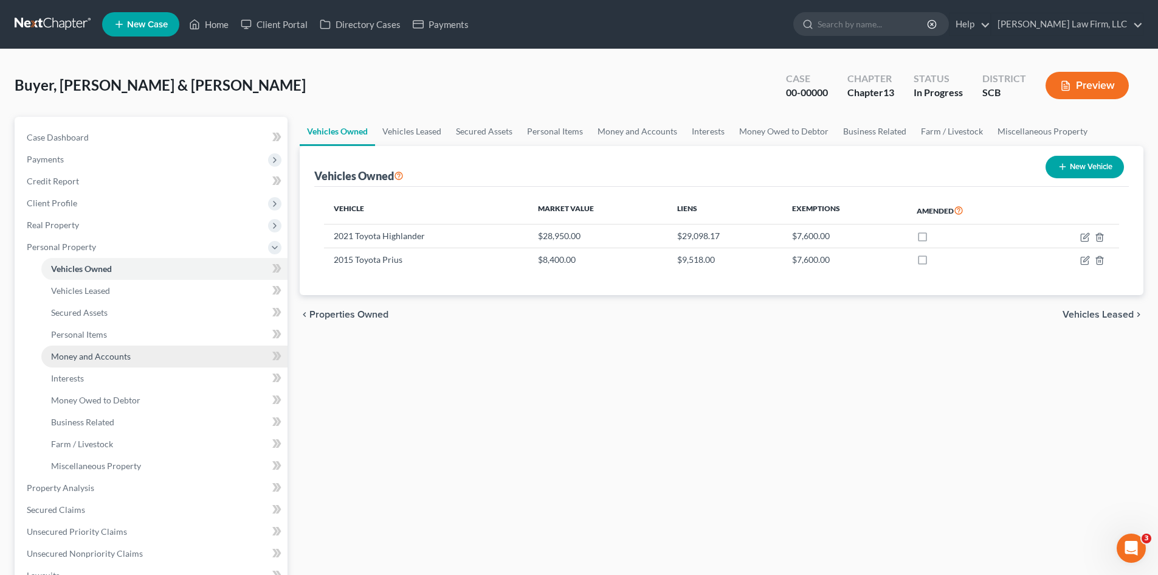
click at [119, 354] on span "Money and Accounts" at bounding box center [91, 356] width 80 height 10
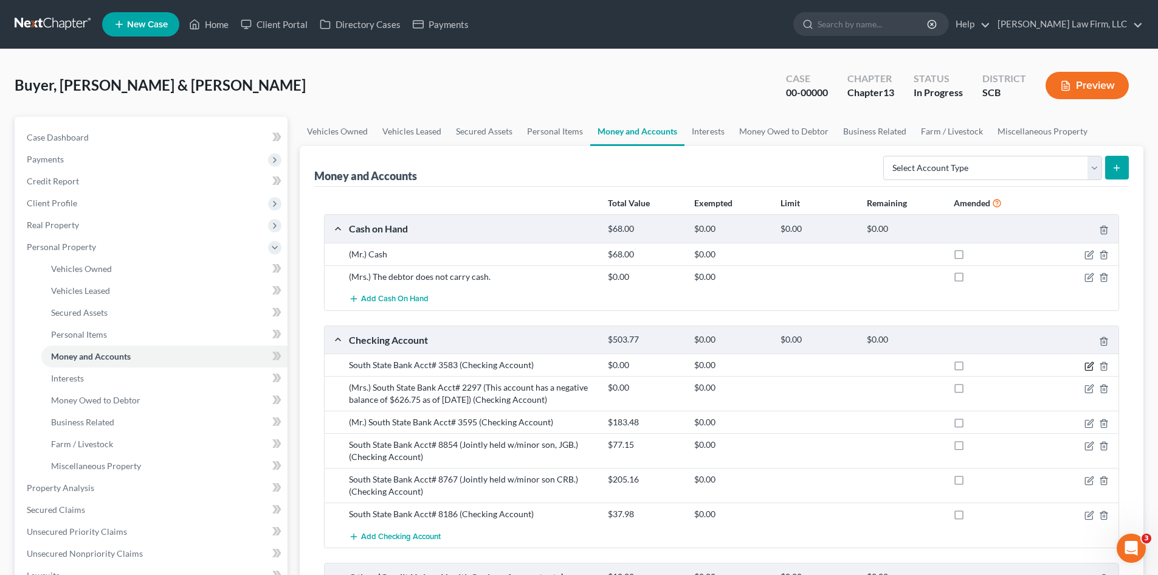
click at [1087, 369] on icon "button" at bounding box center [1090, 366] width 10 height 10
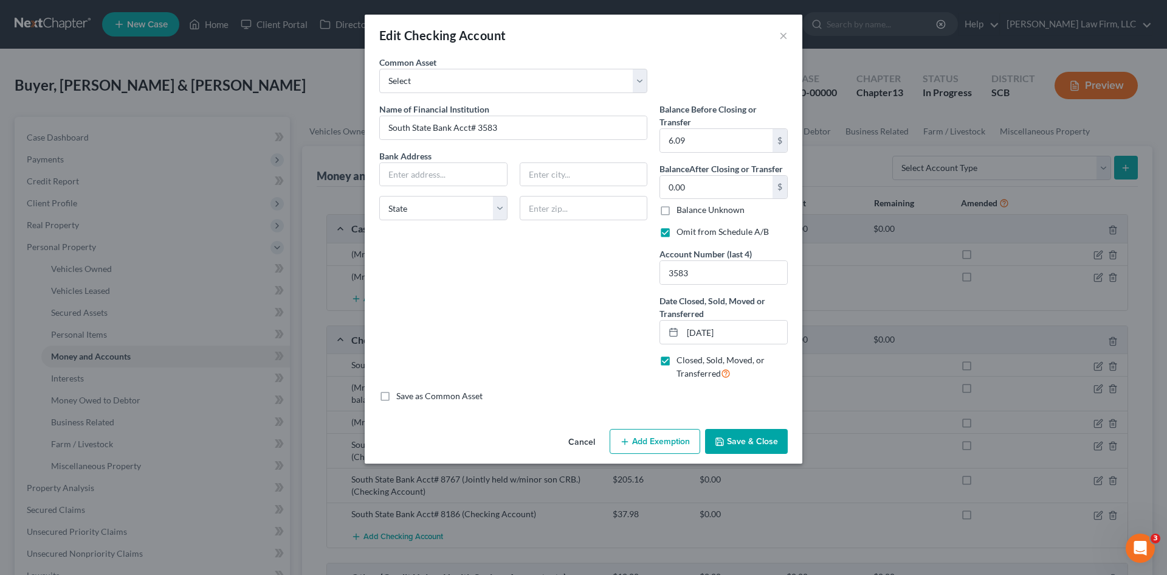
click at [590, 440] on button "Cancel" at bounding box center [582, 442] width 46 height 24
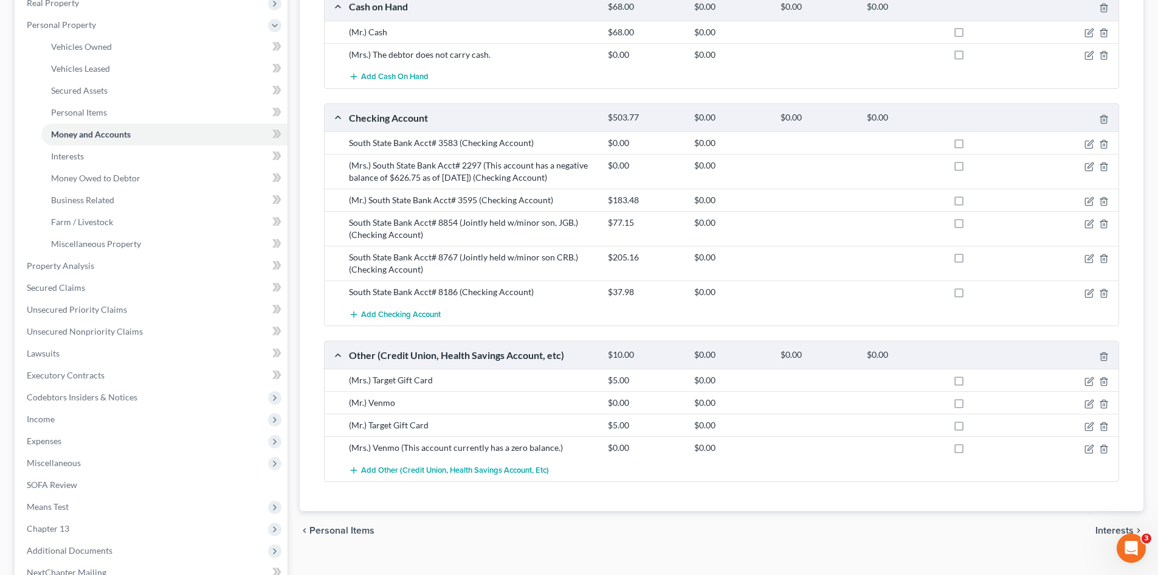
scroll to position [243, 0]
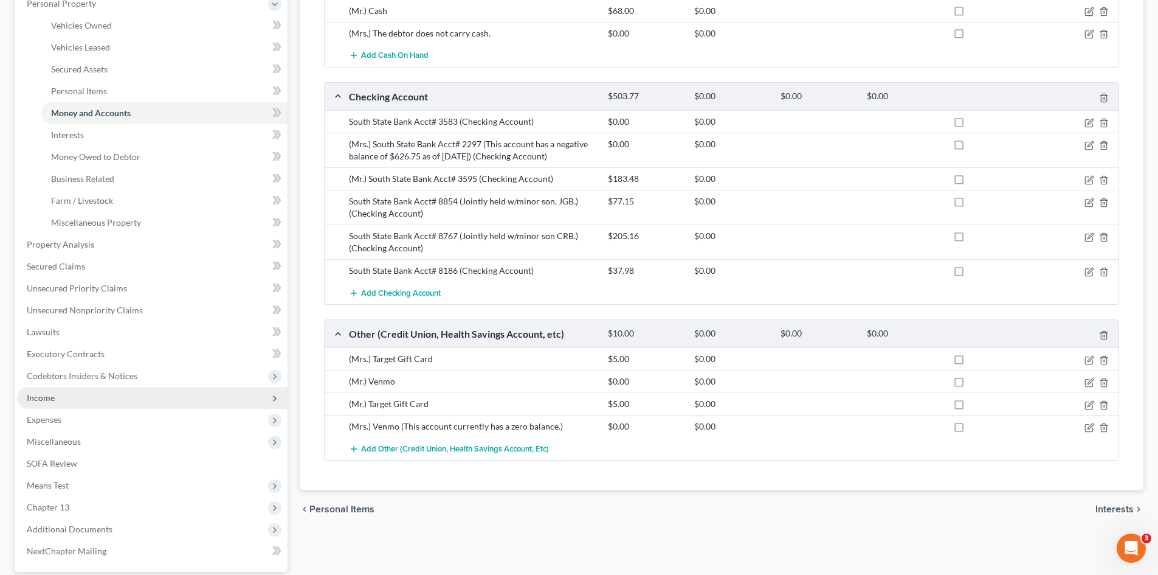
click at [43, 398] on span "Income" at bounding box center [41, 397] width 28 height 10
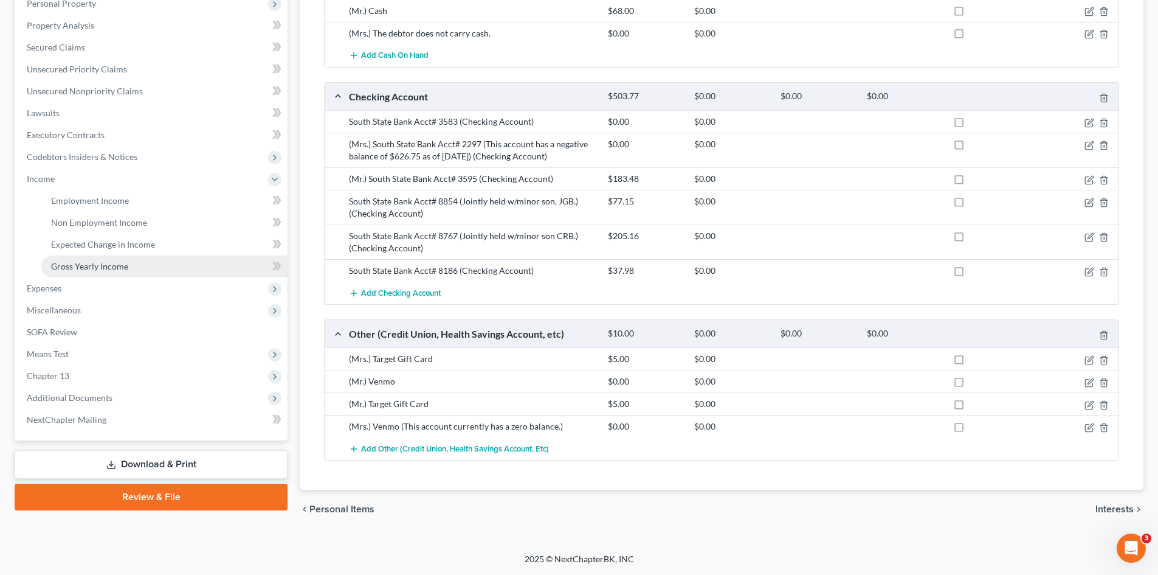
click at [90, 261] on span "Gross Yearly Income" at bounding box center [89, 266] width 77 height 10
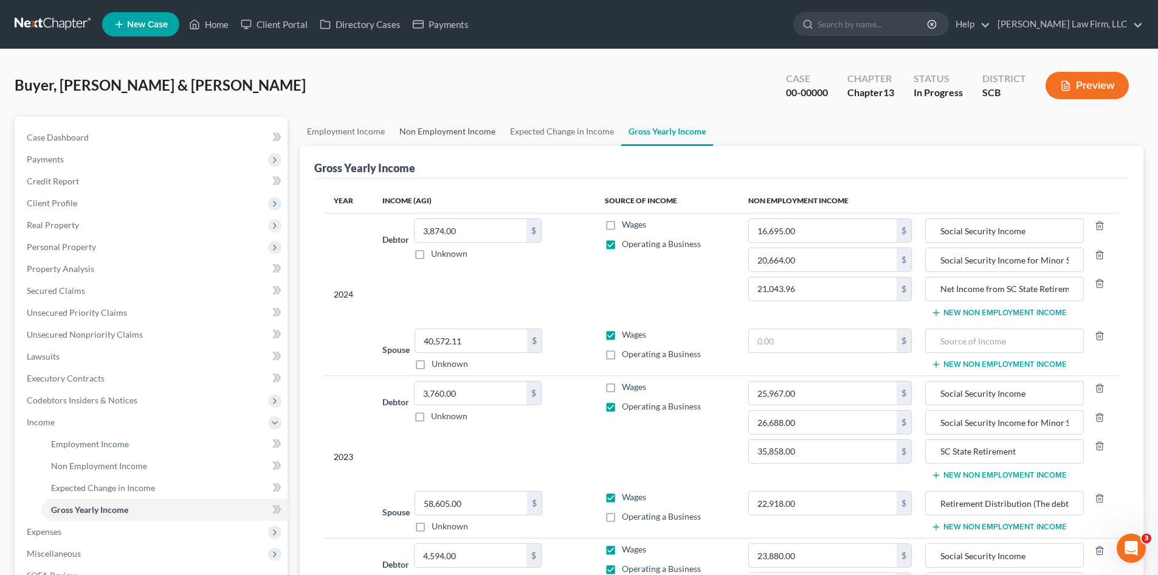
click at [469, 137] on link "Non Employment Income" at bounding box center [447, 131] width 111 height 29
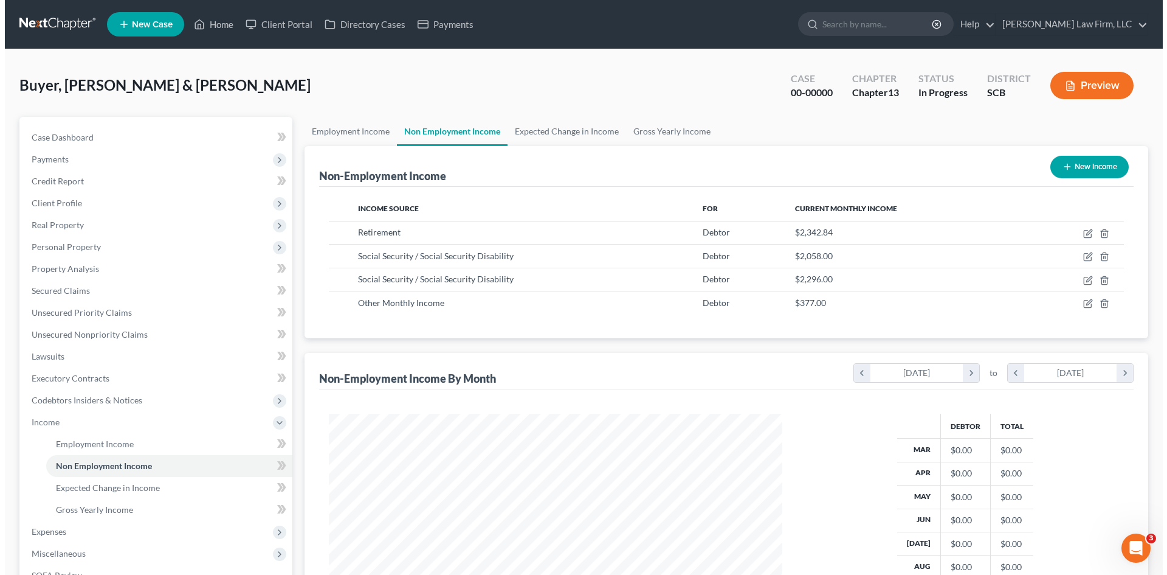
scroll to position [227, 478]
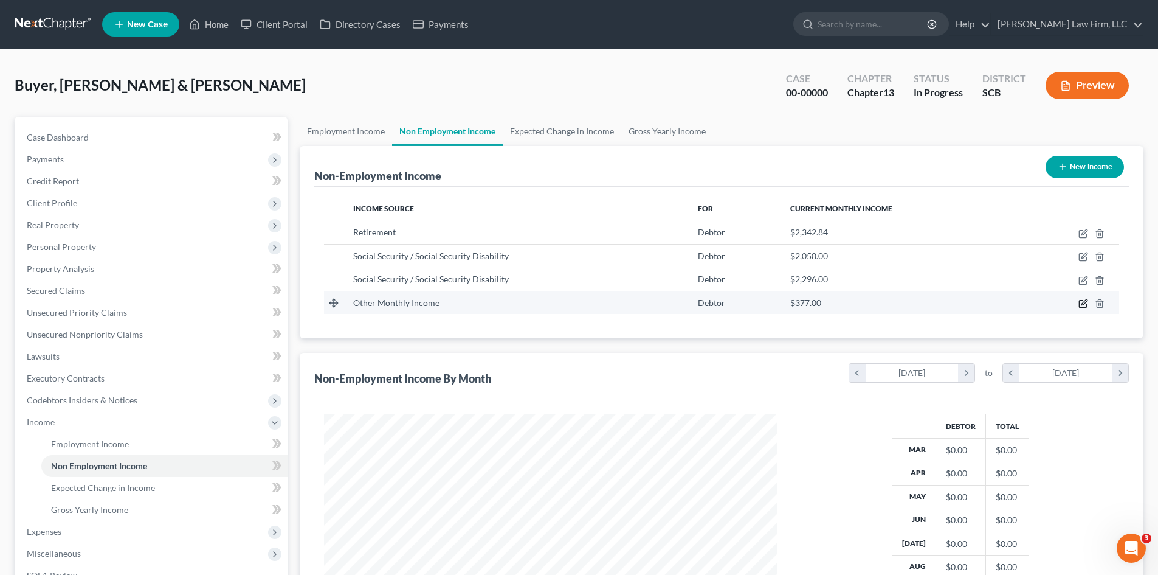
click at [1082, 302] on icon "button" at bounding box center [1084, 304] width 10 height 10
select select "13"
select select "0"
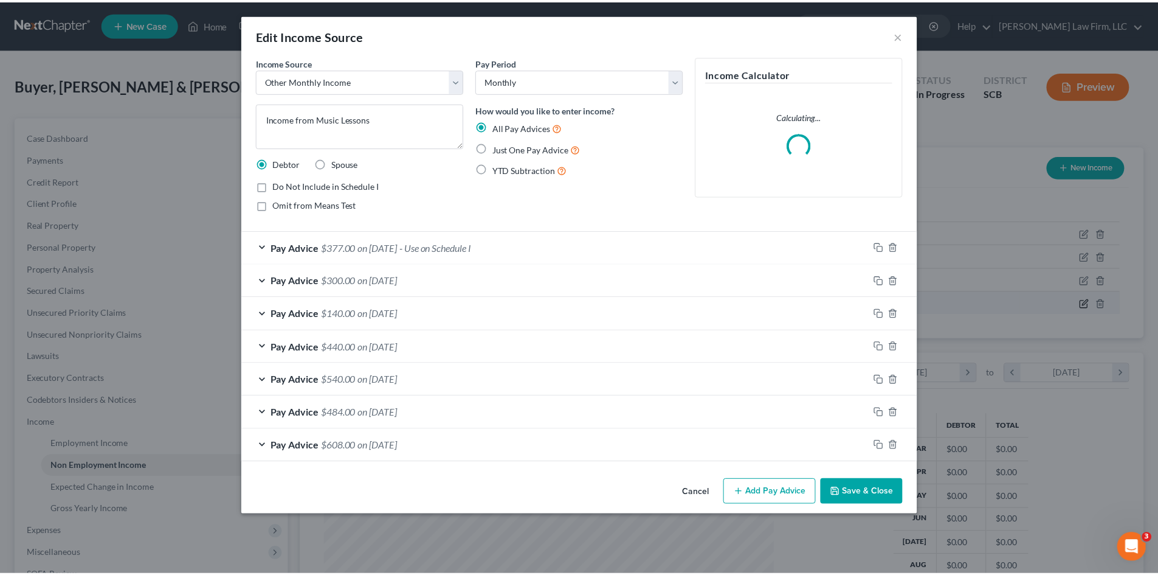
scroll to position [229, 482]
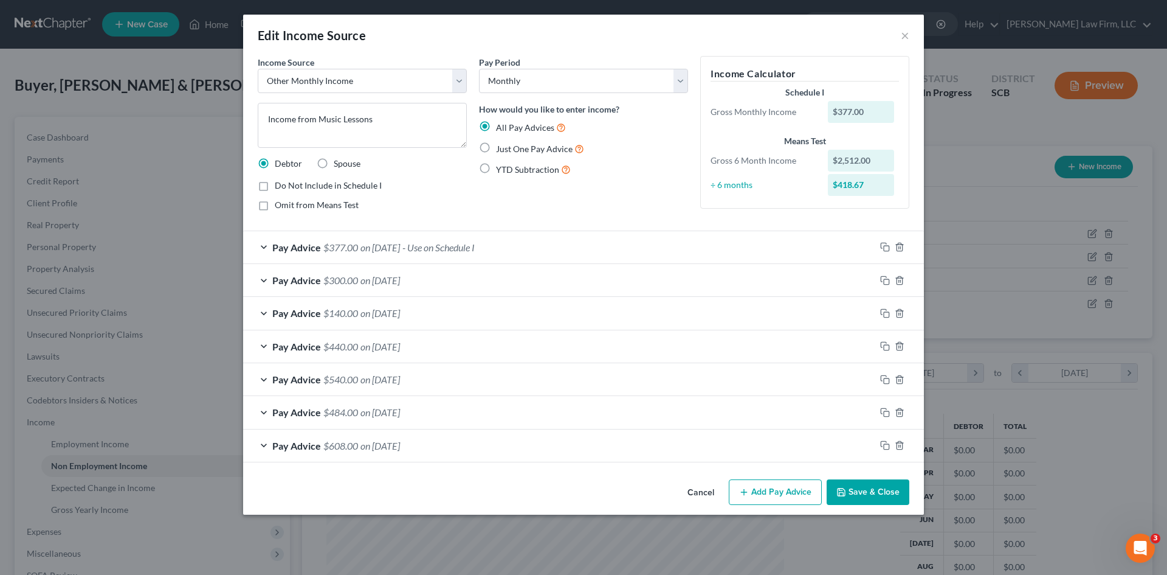
click at [699, 499] on button "Cancel" at bounding box center [701, 492] width 46 height 24
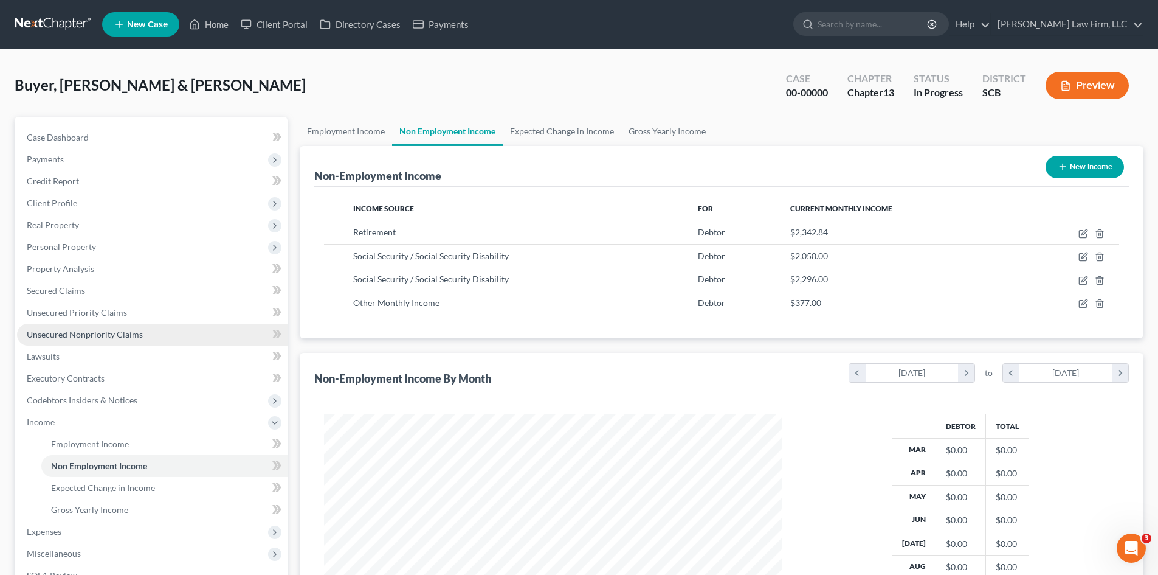
scroll to position [607726, 607475]
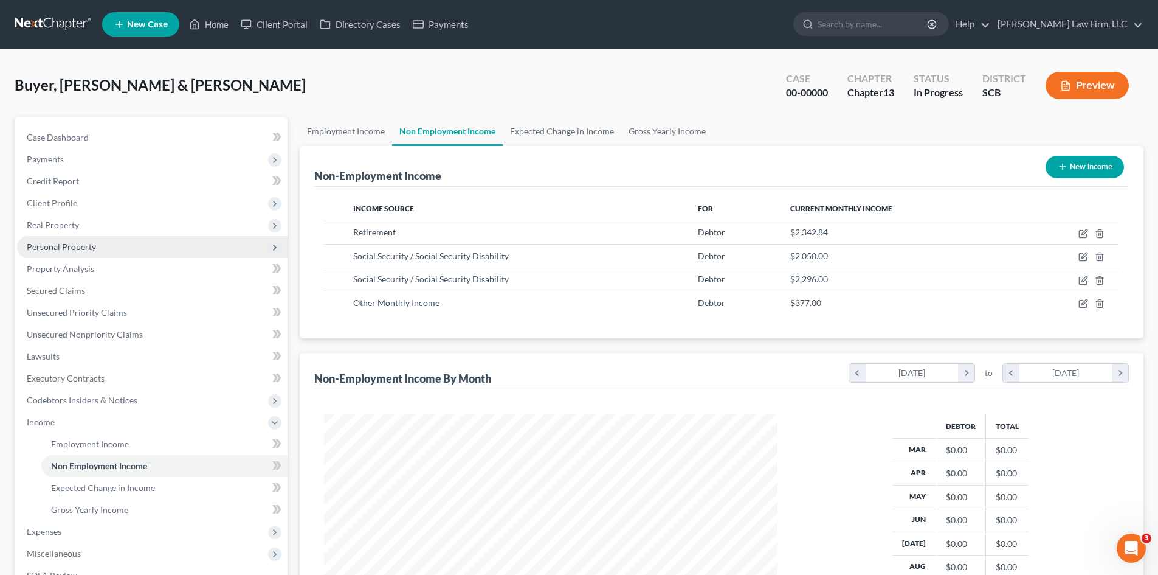
click at [64, 246] on span "Personal Property" at bounding box center [61, 246] width 69 height 10
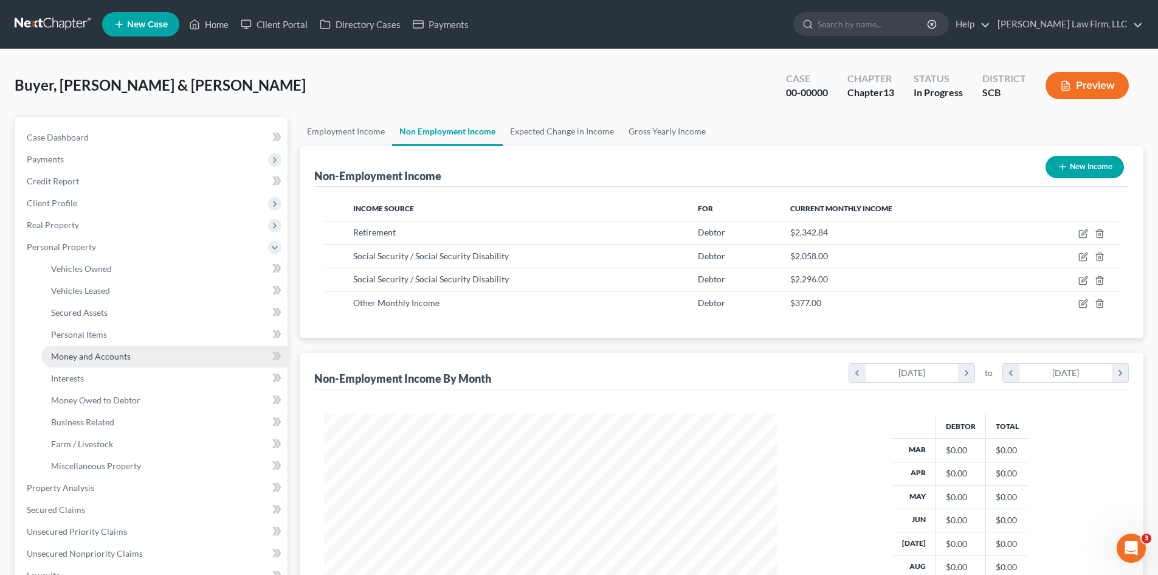
click at [90, 354] on span "Money and Accounts" at bounding box center [91, 356] width 80 height 10
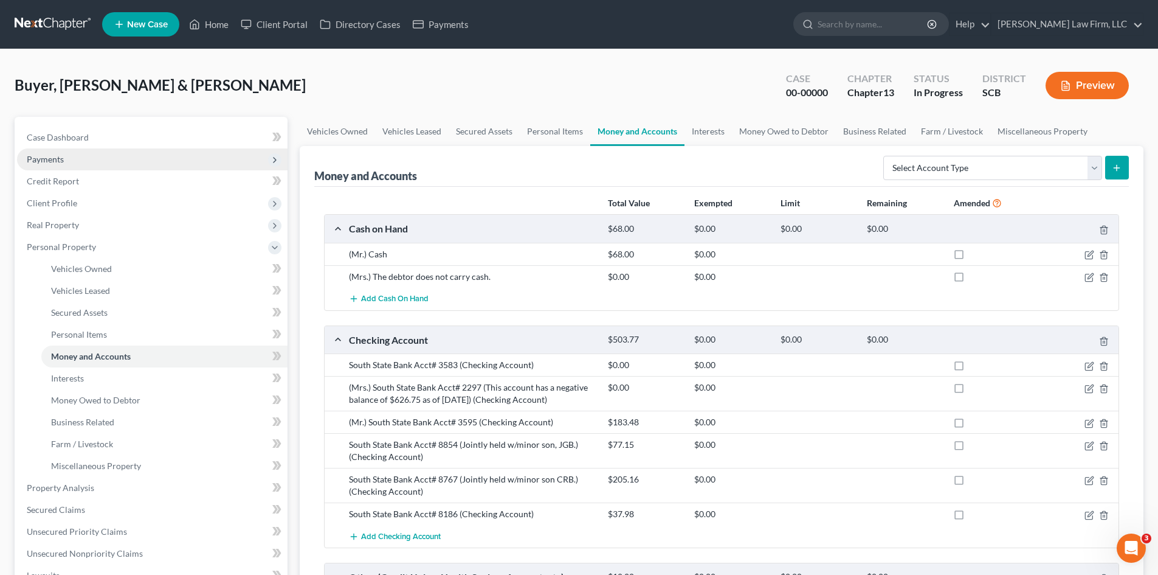
click at [66, 154] on span "Payments" at bounding box center [152, 159] width 271 height 22
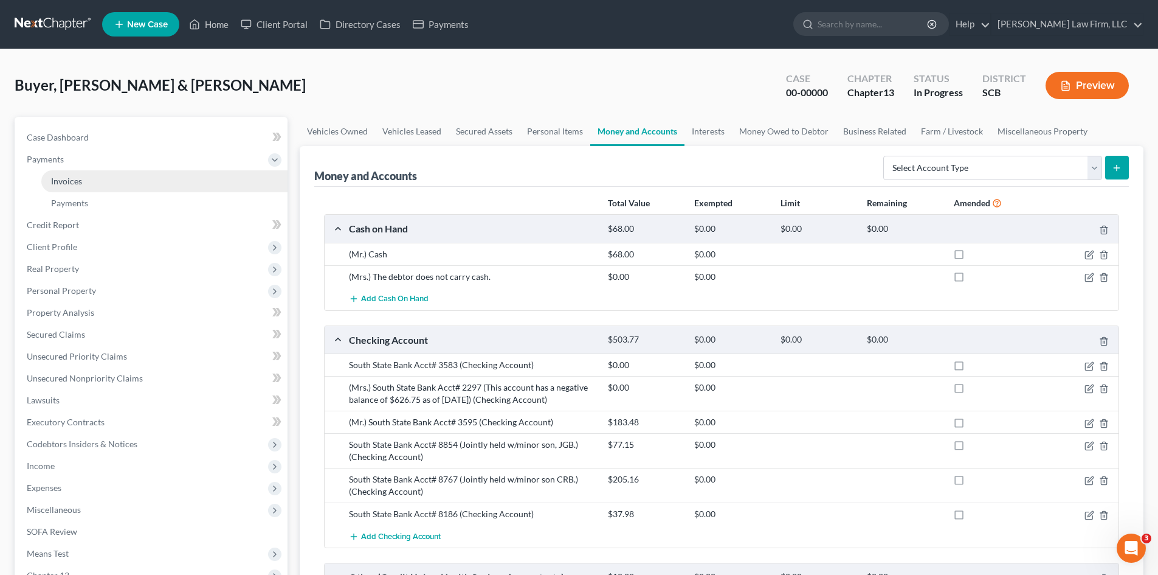
click at [74, 185] on span "Invoices" at bounding box center [66, 181] width 31 height 10
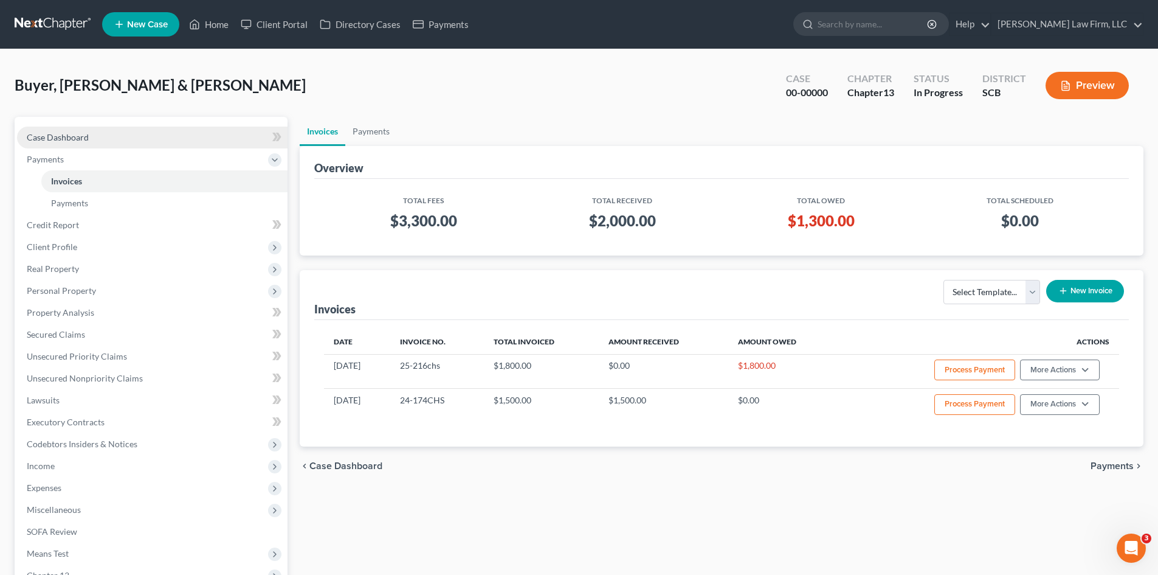
click at [74, 131] on link "Case Dashboard" at bounding box center [152, 137] width 271 height 22
select select "0"
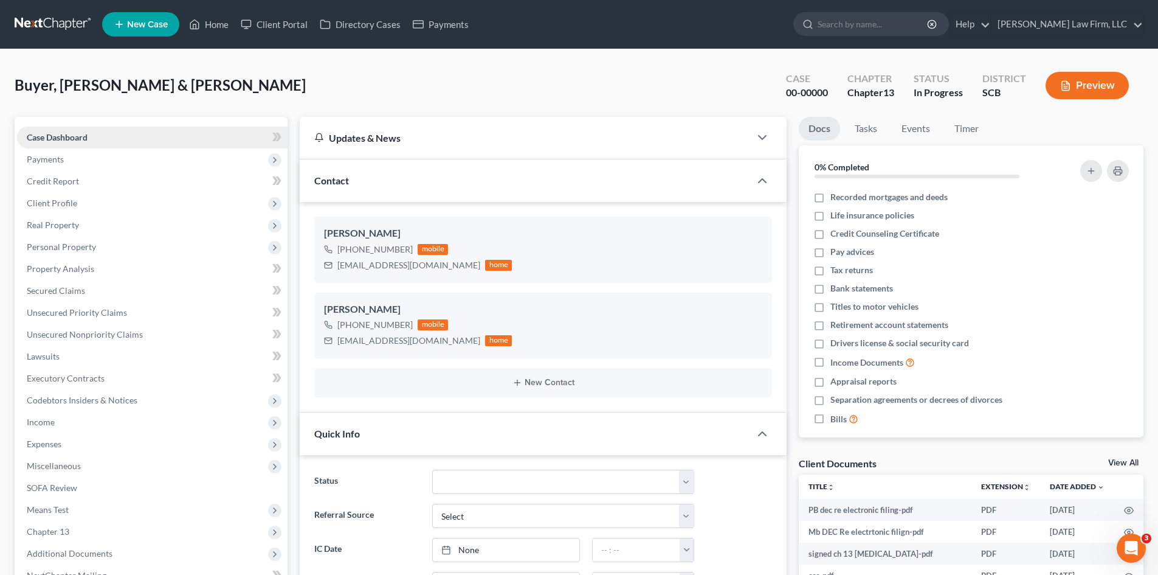
scroll to position [378, 0]
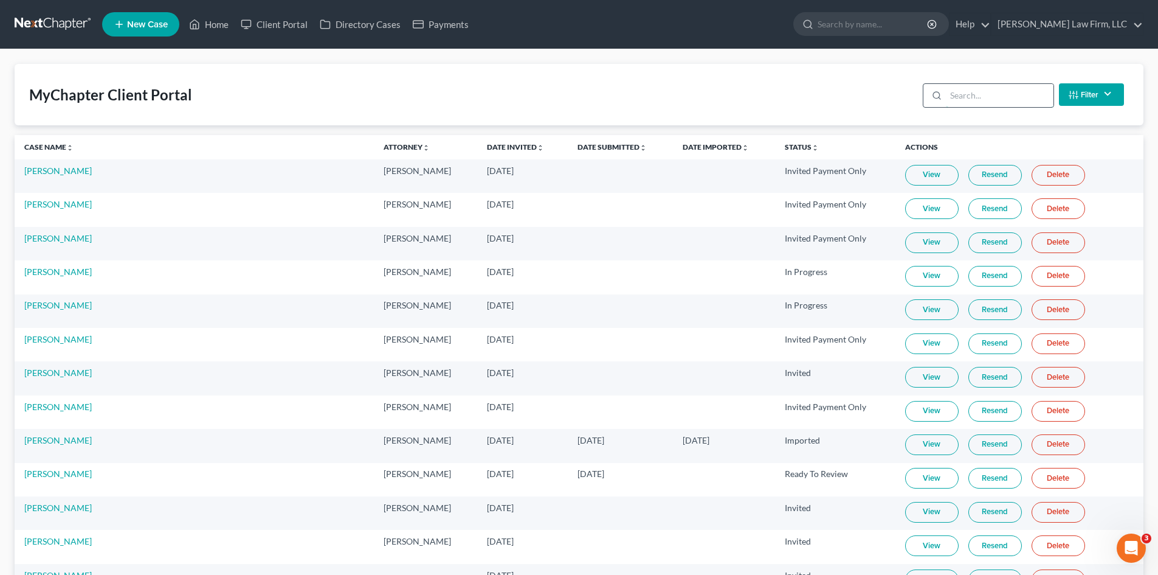
click at [999, 103] on input "search" at bounding box center [1000, 95] width 108 height 23
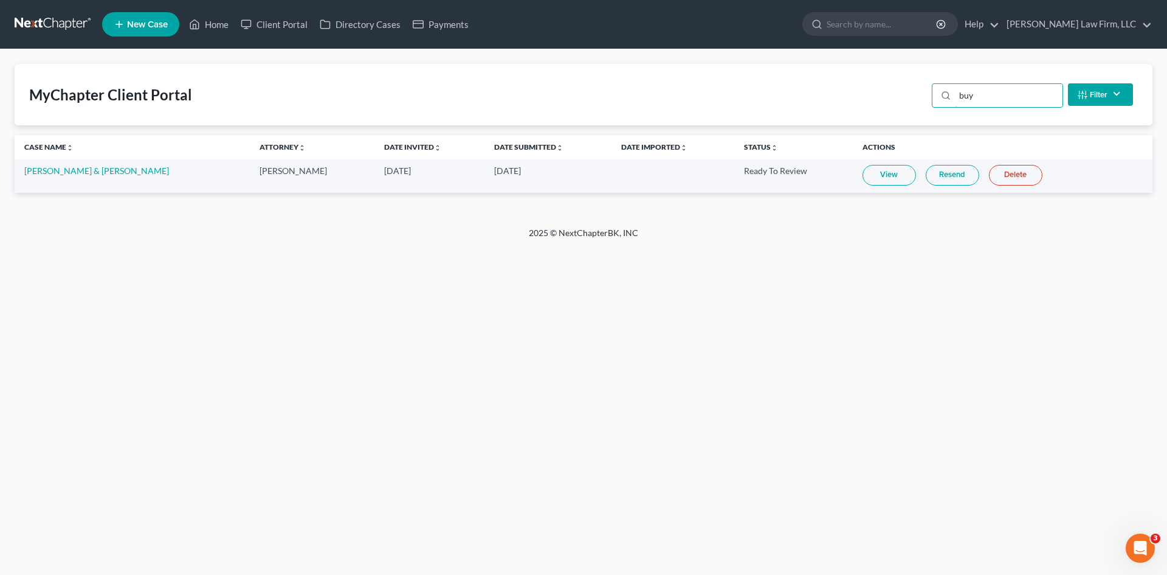
type input "buy"
click at [870, 181] on link "View" at bounding box center [889, 175] width 53 height 21
click at [266, 27] on link "Client Portal" at bounding box center [274, 24] width 79 height 22
drag, startPoint x: 956, startPoint y: 104, endPoint x: 948, endPoint y: 98, distance: 9.1
click at [954, 104] on div "buy" at bounding box center [997, 95] width 131 height 24
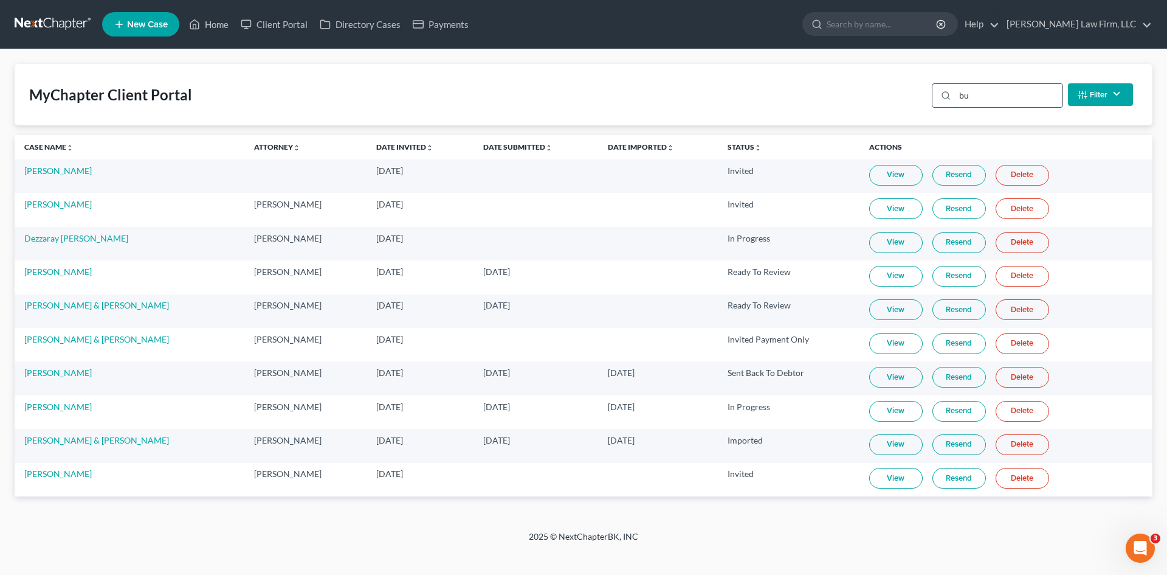
type input "buy"
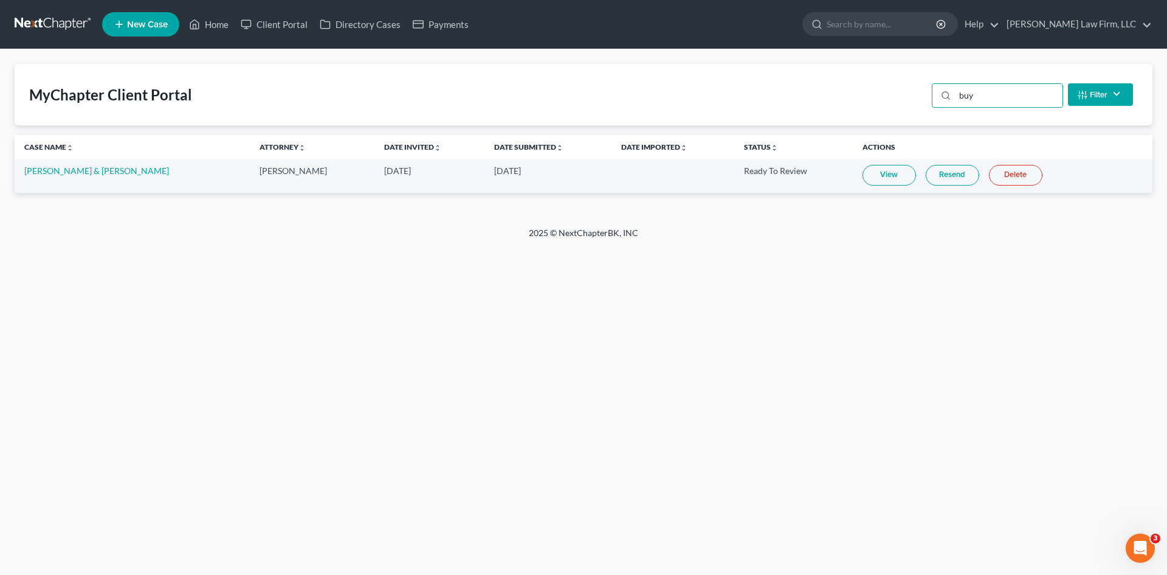
click at [891, 173] on link "View" at bounding box center [889, 175] width 53 height 21
